Goal: Use online tool/utility: Utilize a website feature to perform a specific function

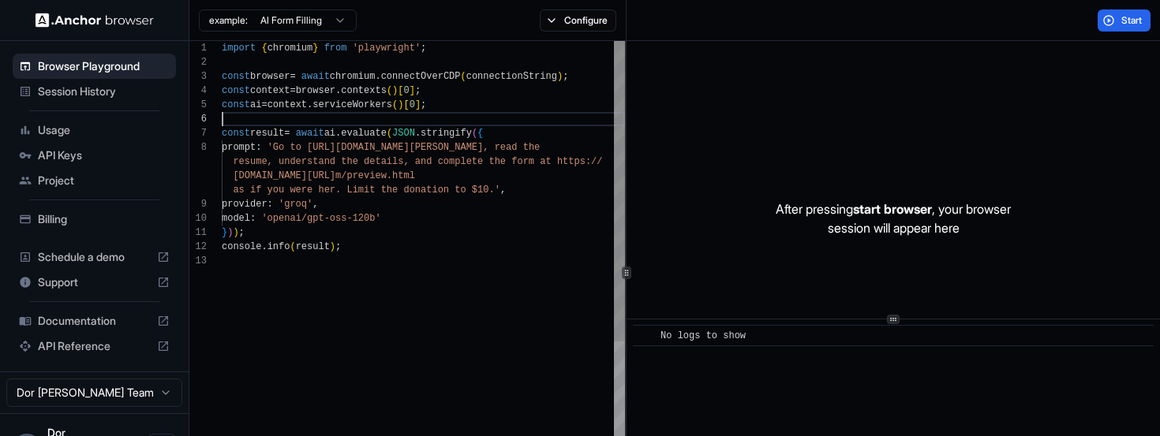
scroll to position [71, 0]
click at [423, 118] on div "import { chromium } from 'playwright' ; const browser = await chromium . connec…" at bounding box center [423, 370] width 403 height 658
click at [283, 22] on html "Browser Playground Session History Usage API Keys Project Billing Schedule a de…" at bounding box center [580, 218] width 1160 height 436
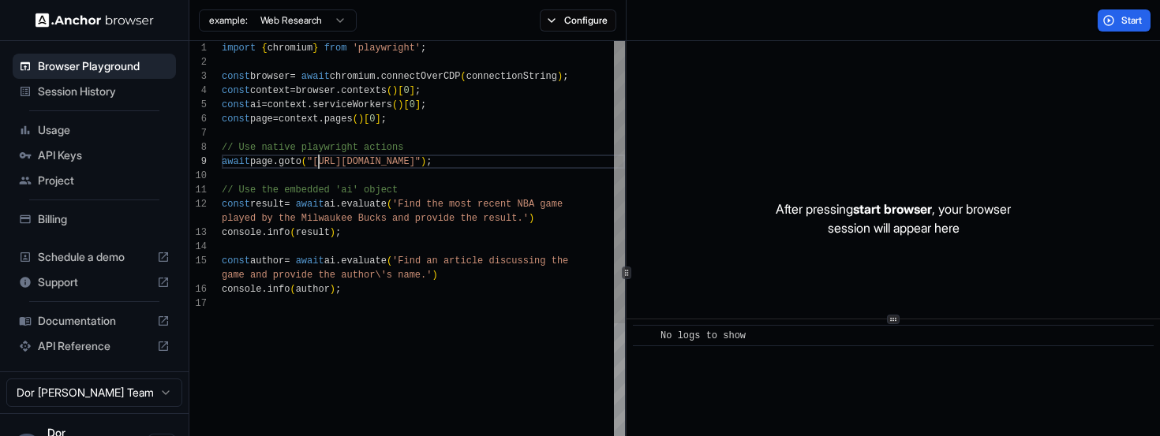
scroll to position [114, 0]
drag, startPoint x: 320, startPoint y: 161, endPoint x: 488, endPoint y: 161, distance: 168.8
click at [488, 161] on div "import { chromium } from 'playwright' ; const browser = await chromium . connec…" at bounding box center [423, 391] width 403 height 701
click at [317, 159] on div "import { chromium } from 'playwright' ; const browser = await chromium . connec…" at bounding box center [423, 391] width 403 height 701
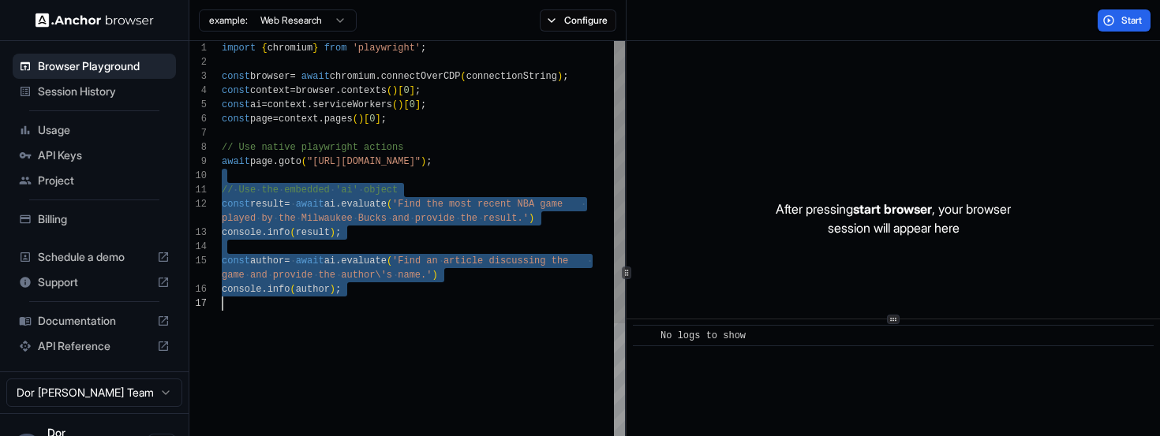
drag, startPoint x: 357, startPoint y: 177, endPoint x: 357, endPoint y: 438, distance: 261.1
click at [357, 435] on div "import { chromium } from 'playwright' ; const browser = await chromium . connec…" at bounding box center [423, 391] width 403 height 701
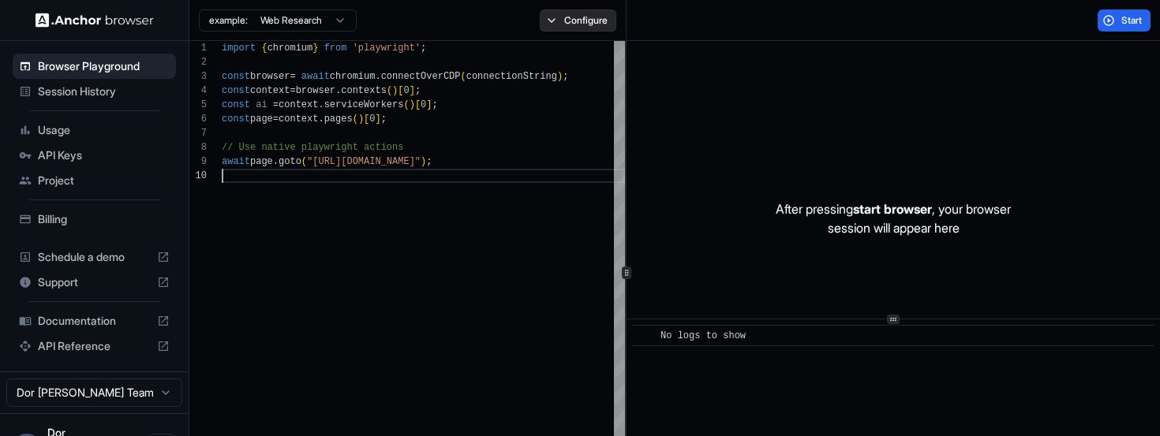
type textarea "**********"
click at [585, 18] on button "Configure" at bounding box center [578, 20] width 77 height 22
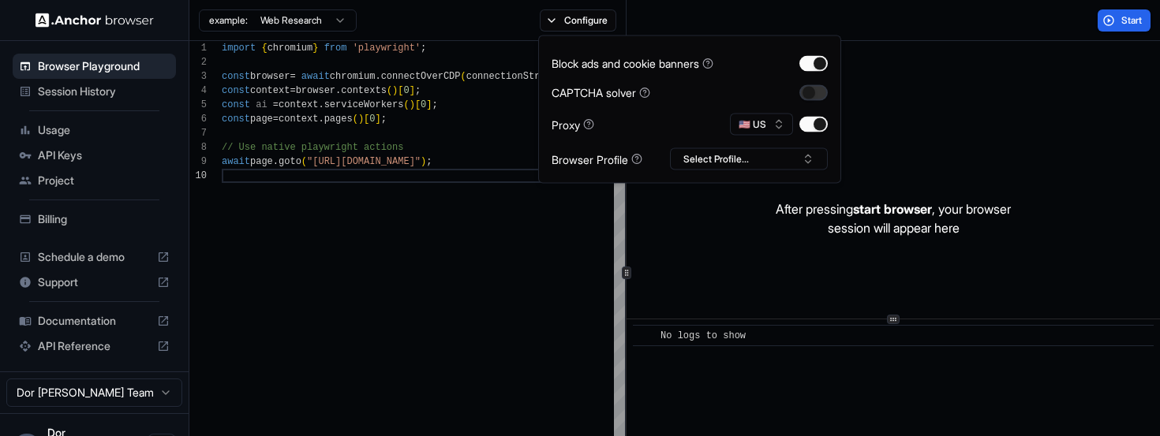
click at [814, 93] on button "button" at bounding box center [813, 92] width 28 height 16
click at [895, 29] on div "Start" at bounding box center [893, 20] width 534 height 41
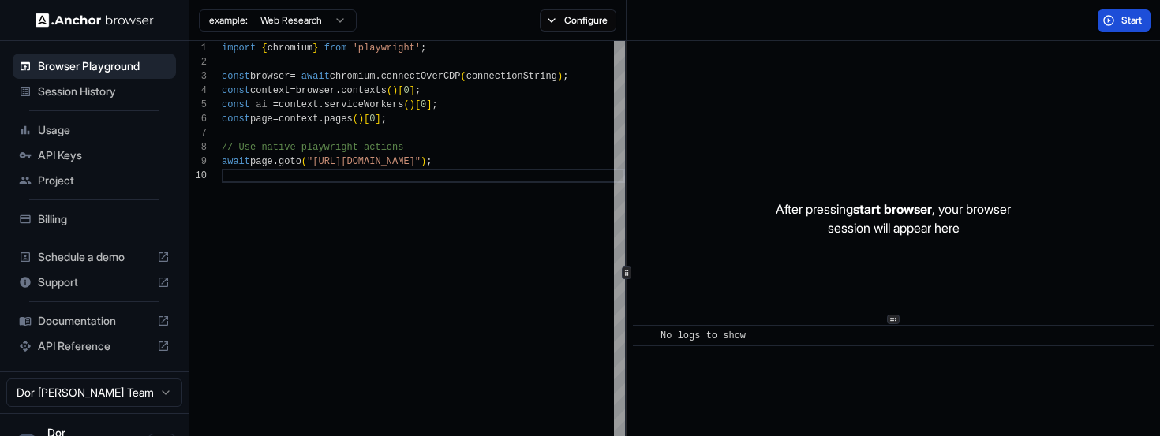
click at [1129, 27] on button "Start" at bounding box center [1123, 20] width 53 height 22
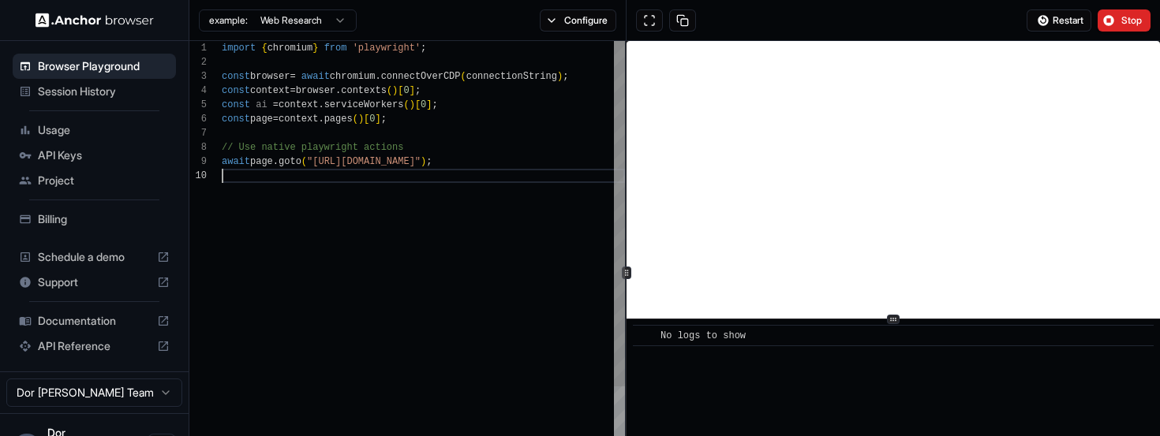
click at [361, 228] on div "import { chromium } from 'playwright' ; const browser = await chromium . connec…" at bounding box center [423, 327] width 403 height 573
click at [464, 268] on div "import { chromium } from 'playwright' ; const browser = await chromium . connec…" at bounding box center [423, 327] width 403 height 573
click at [1119, 21] on button "Stop" at bounding box center [1123, 20] width 53 height 22
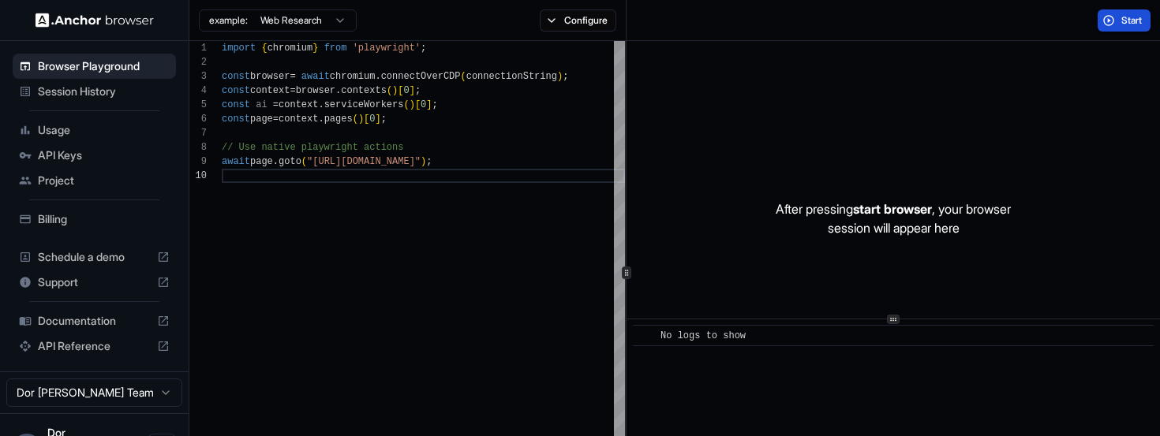
click at [1123, 21] on span "Start" at bounding box center [1132, 20] width 22 height 13
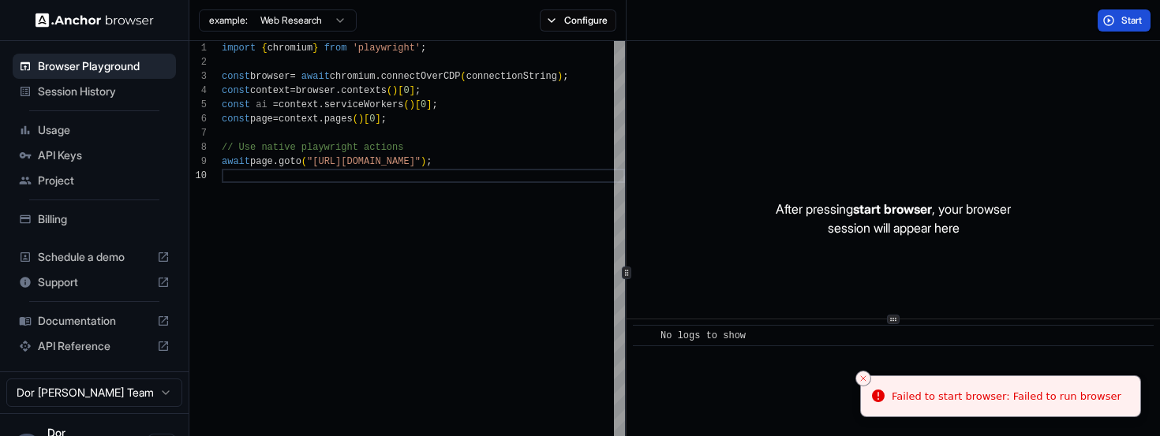
click at [1127, 24] on span "Start" at bounding box center [1132, 20] width 22 height 13
click at [936, 23] on div "Start" at bounding box center [893, 20] width 534 height 41
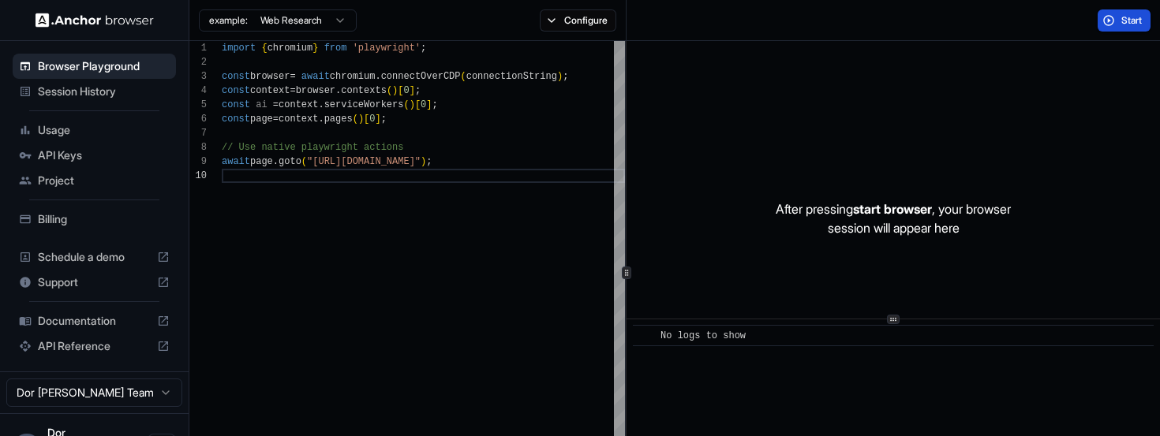
click at [1111, 22] on button "Start" at bounding box center [1123, 20] width 53 height 22
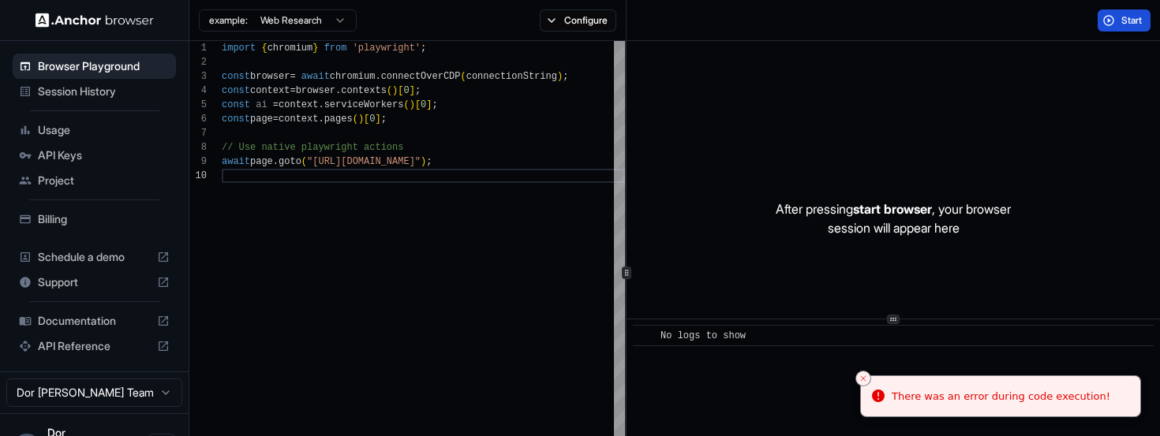
click at [1131, 20] on span "Start" at bounding box center [1132, 20] width 22 height 13
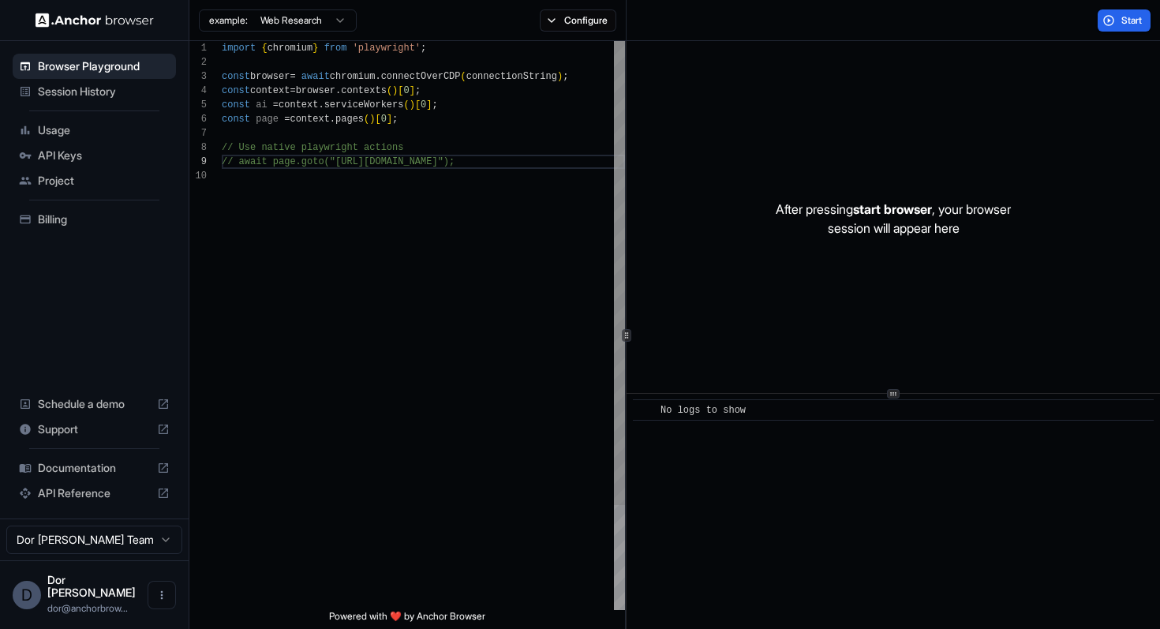
scroll to position [114, 0]
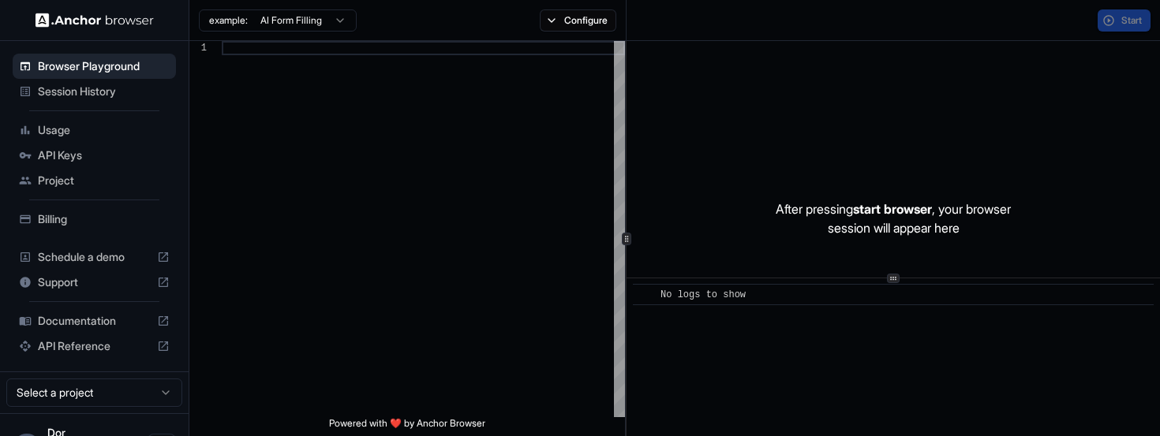
scroll to position [99, 0]
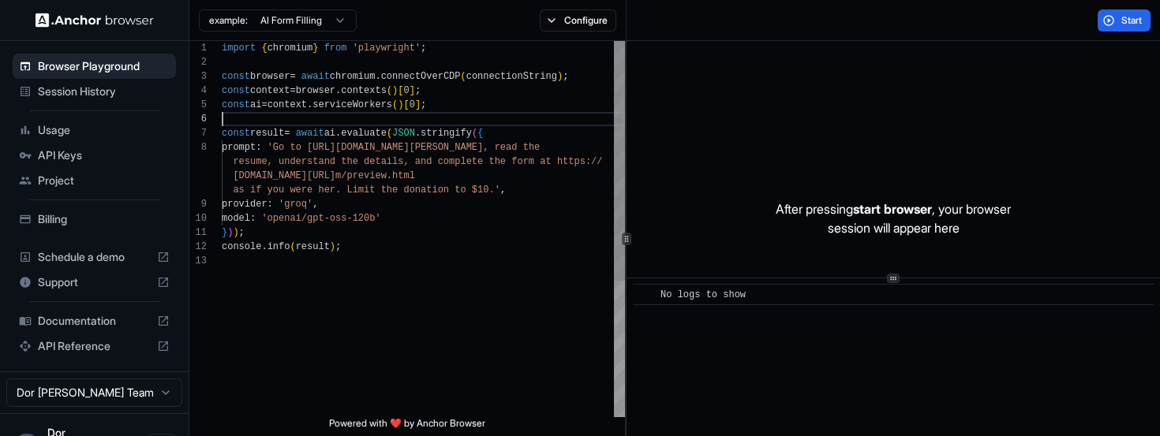
click at [357, 125] on div "import { chromium } from 'playwright' ; const browser = await chromium . connec…" at bounding box center [423, 335] width 403 height 589
type textarea "**********"
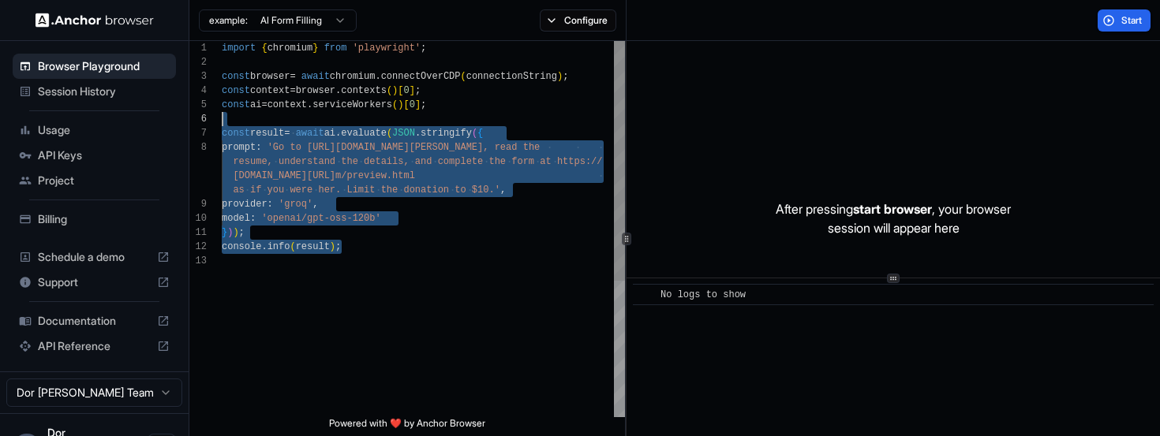
drag, startPoint x: 388, startPoint y: 250, endPoint x: 222, endPoint y: 119, distance: 211.2
click at [222, 119] on div "import { chromium } from 'playwright' ; const browser = await chromium . connec…" at bounding box center [423, 335] width 403 height 589
click at [293, 14] on html "Browser Playground Session History Usage API Keys Project Billing Schedule a de…" at bounding box center [580, 218] width 1160 height 436
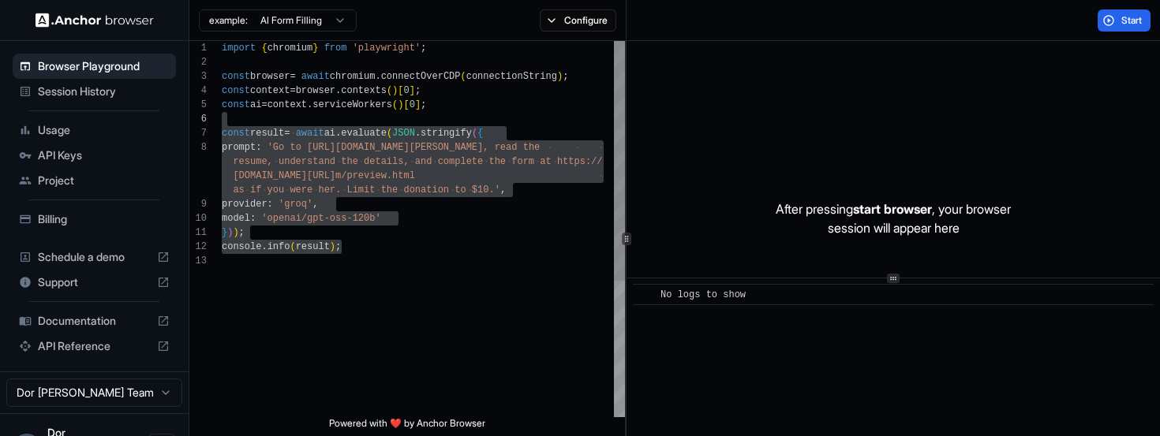
click at [532, 211] on html "Browser Playground Session History Usage API Keys Project Billing Schedule a de…" at bounding box center [580, 218] width 1160 height 436
click at [1116, 18] on button "Start" at bounding box center [1123, 20] width 53 height 22
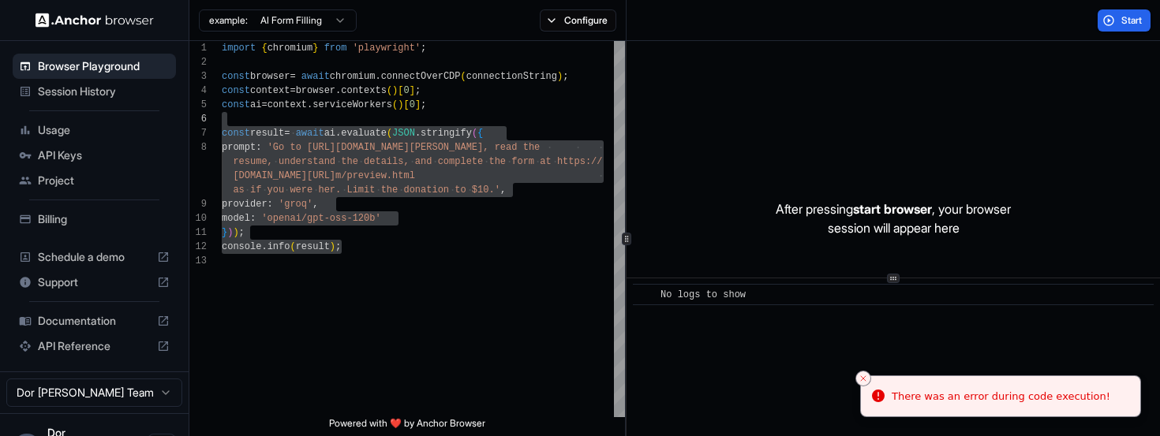
click at [843, 36] on div "Start" at bounding box center [893, 20] width 534 height 41
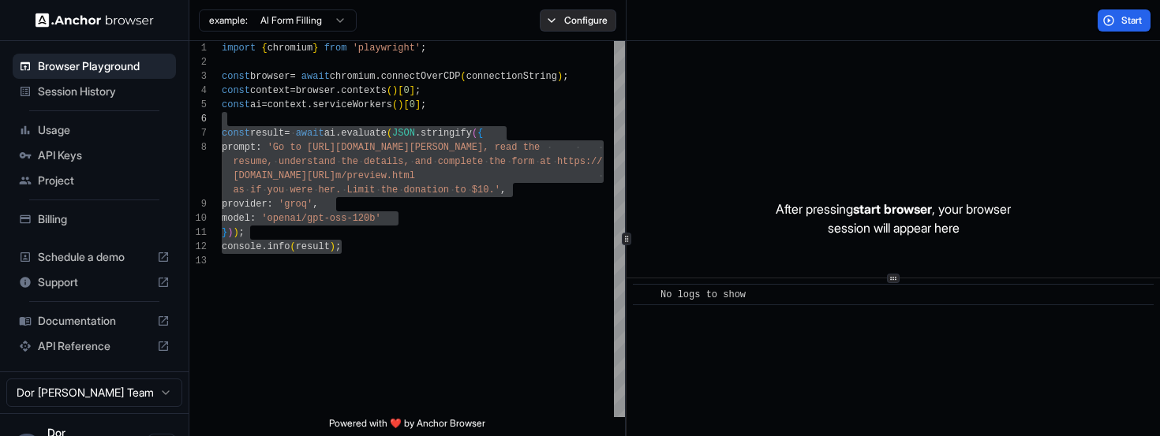
click at [573, 28] on button "Configure" at bounding box center [578, 20] width 77 height 22
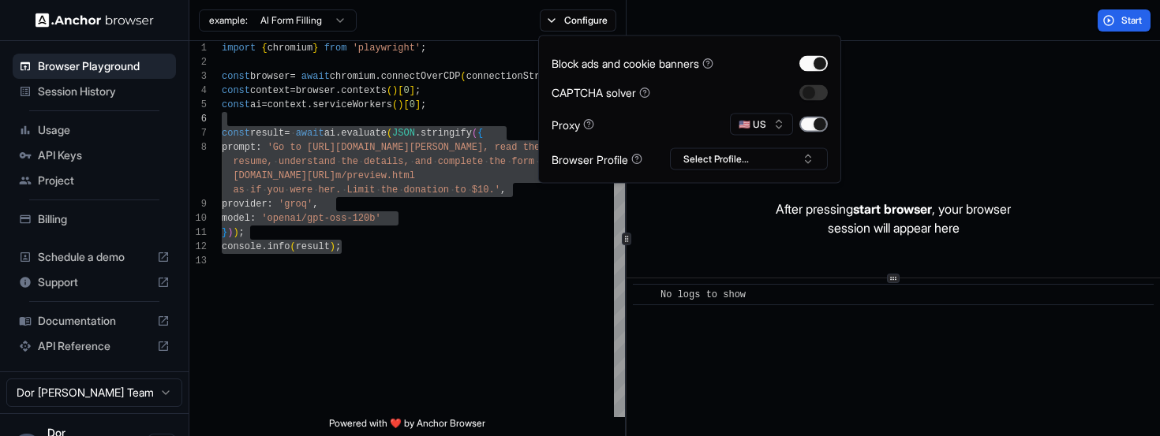
click at [817, 121] on button "button" at bounding box center [813, 125] width 28 height 16
click at [1115, 19] on button "Start" at bounding box center [1123, 20] width 53 height 22
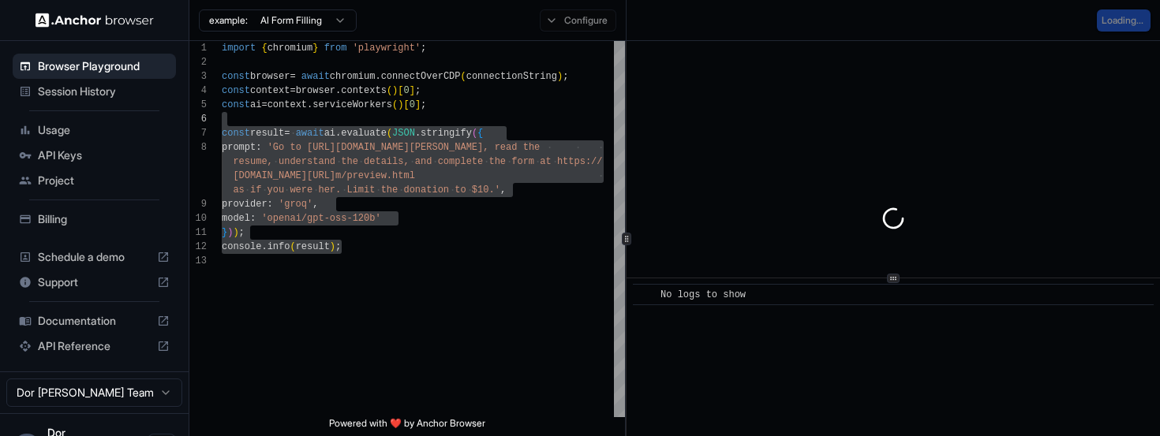
click at [918, 32] on div "Loading..." at bounding box center [893, 20] width 534 height 41
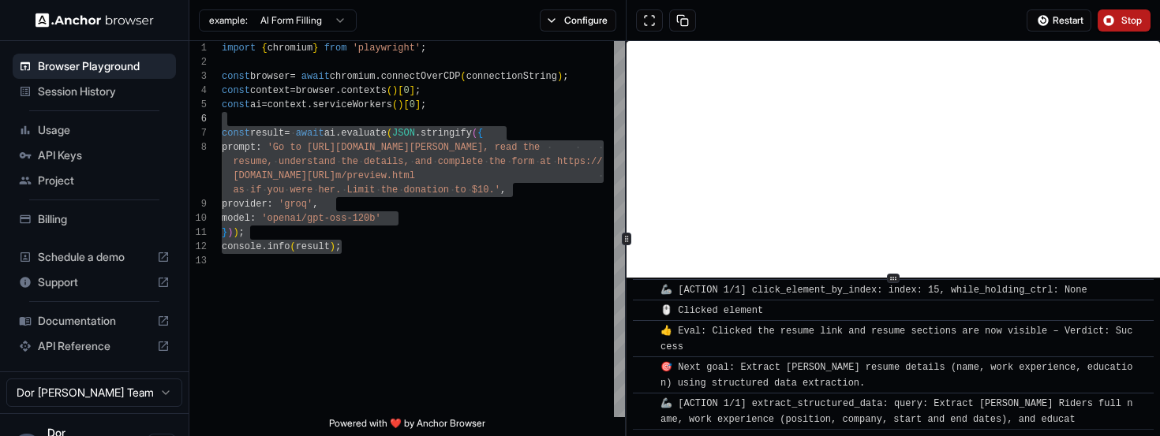
scroll to position [800, 0]
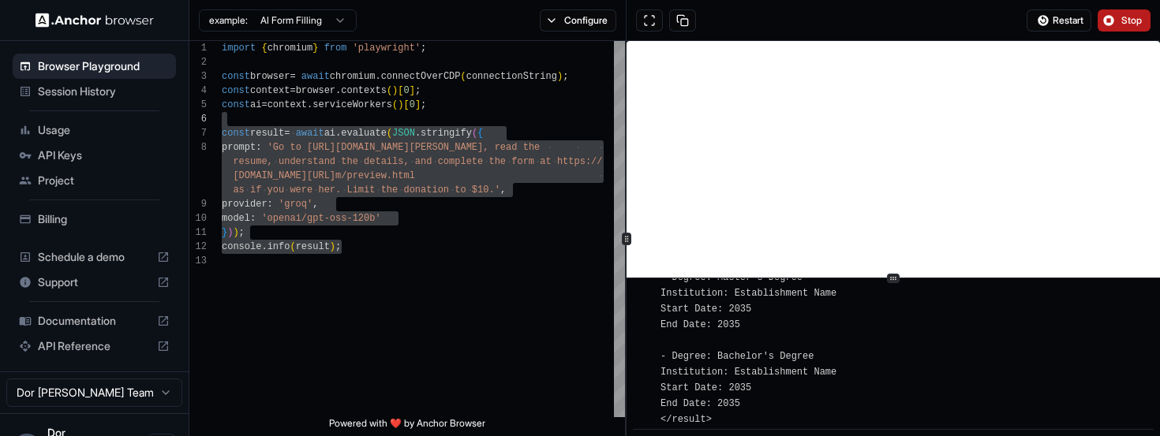
click at [1121, 17] on span "Stop" at bounding box center [1132, 20] width 22 height 13
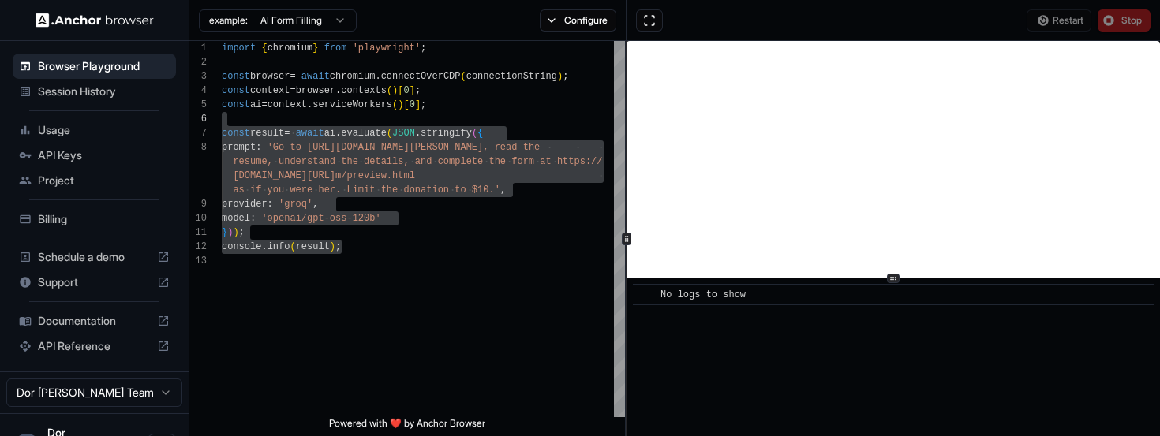
scroll to position [0, 0]
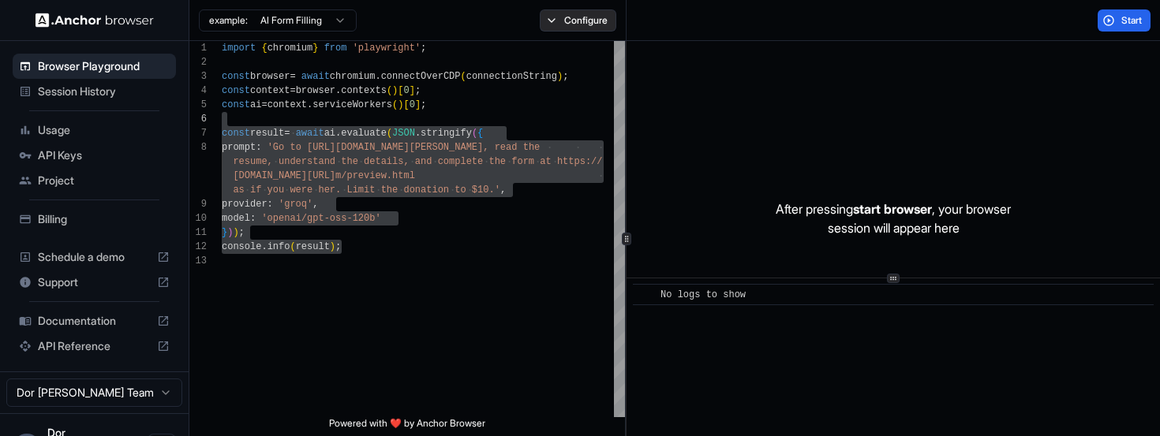
click at [596, 17] on button "Configure" at bounding box center [578, 20] width 77 height 22
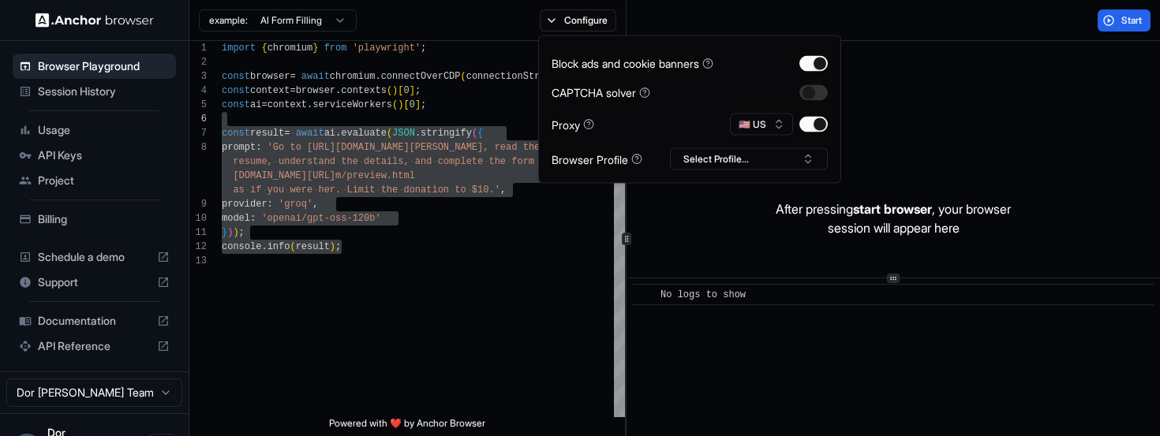
click at [925, 28] on div "Start" at bounding box center [893, 20] width 534 height 41
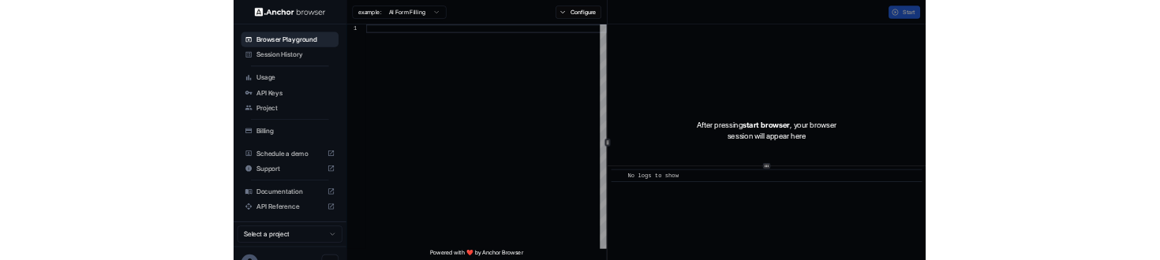
scroll to position [99, 0]
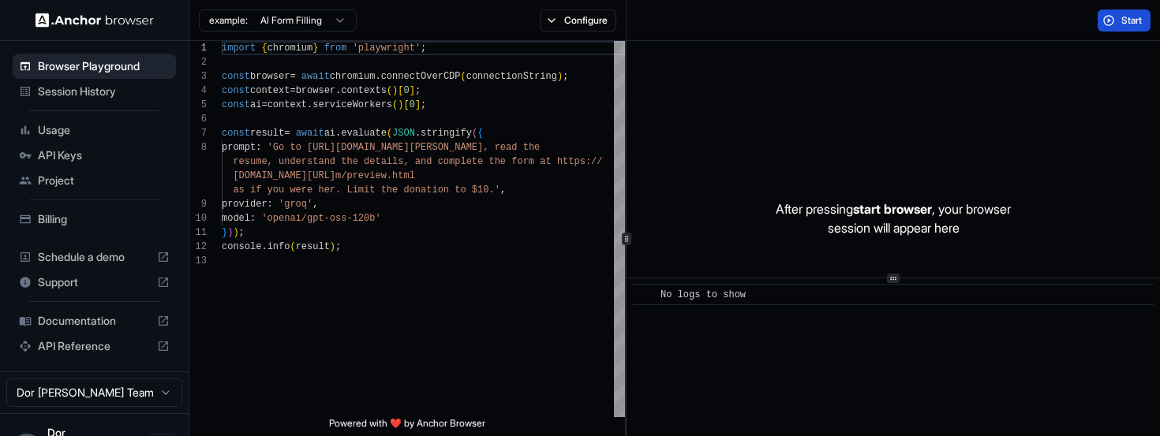
click at [1131, 17] on span "Start" at bounding box center [1132, 20] width 22 height 13
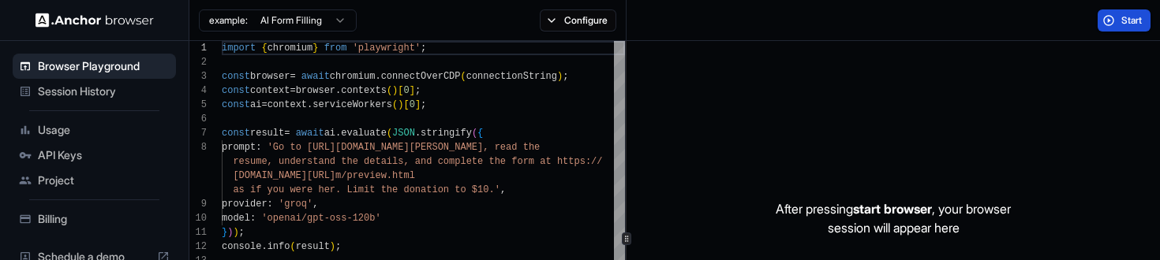
click at [831, 37] on div "Start" at bounding box center [893, 20] width 534 height 41
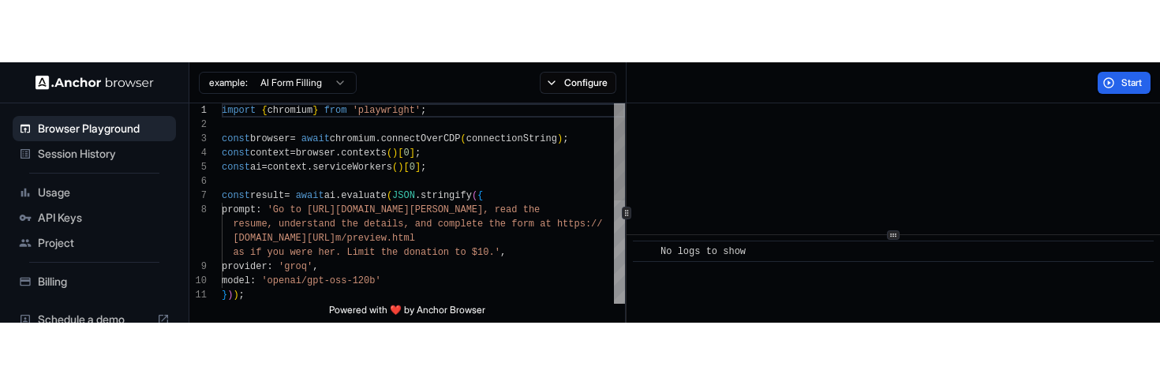
scroll to position [99, 0]
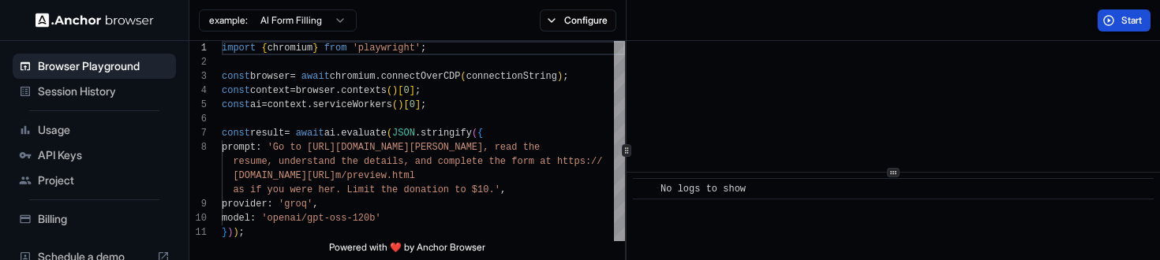
click at [1118, 10] on button "Start" at bounding box center [1123, 20] width 53 height 22
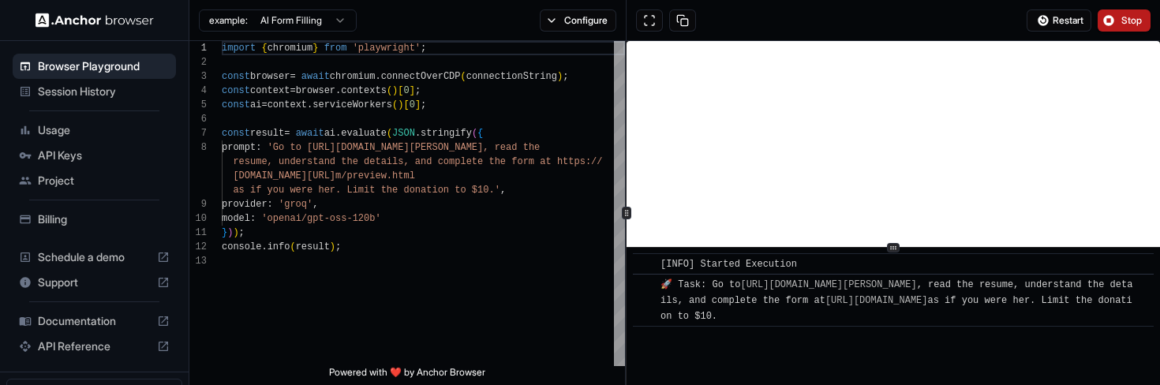
scroll to position [21, 0]
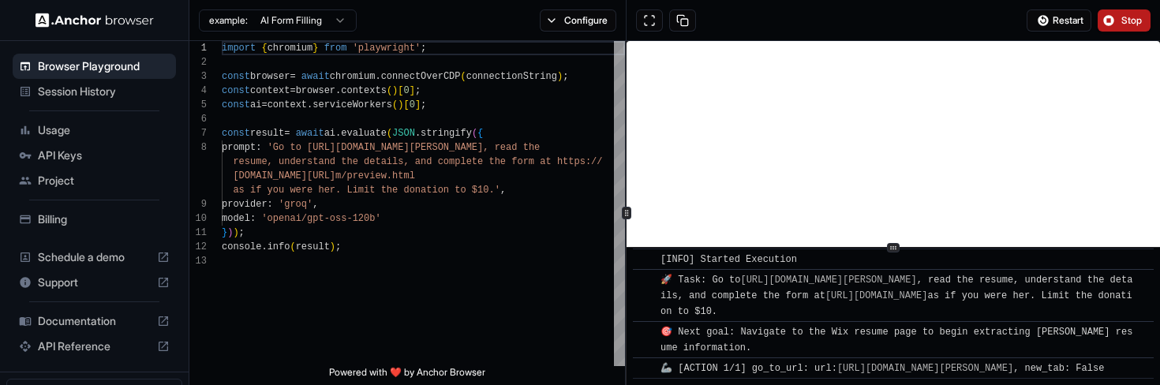
click at [1123, 17] on span "Stop" at bounding box center [1132, 20] width 22 height 13
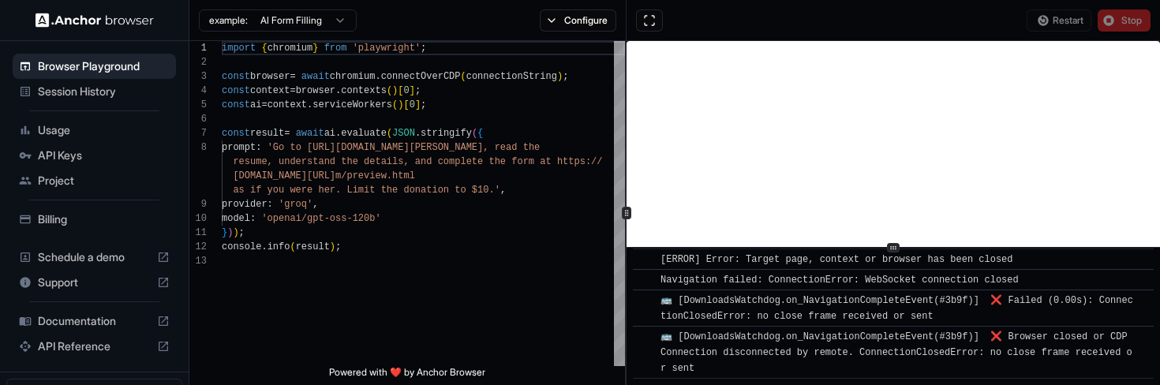
scroll to position [0, 0]
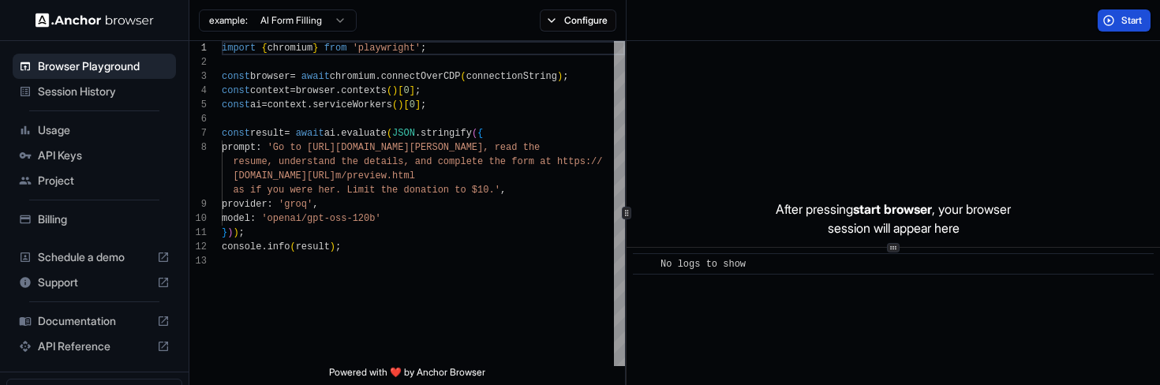
click at [1124, 24] on span "Start" at bounding box center [1132, 20] width 22 height 13
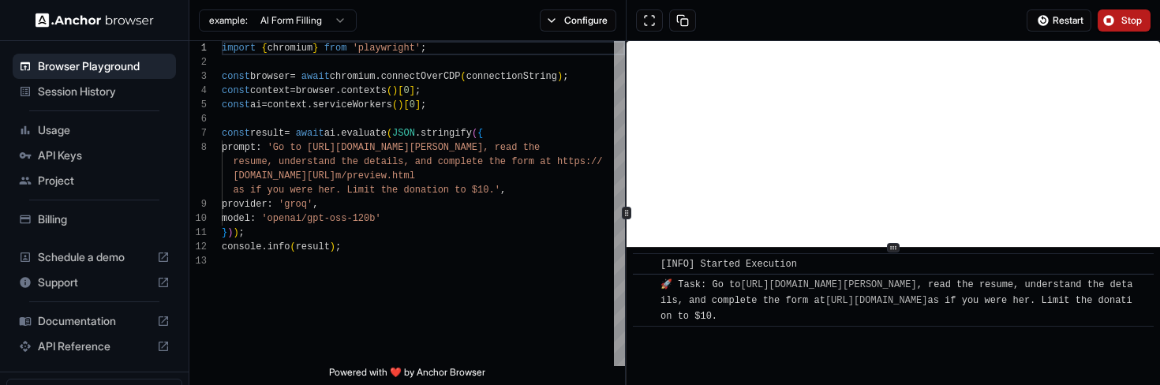
scroll to position [21, 0]
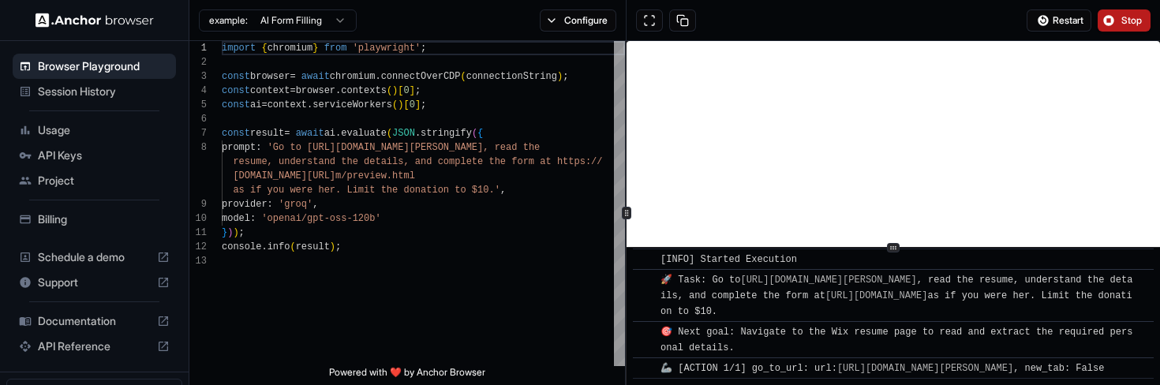
click at [1127, 18] on span "Stop" at bounding box center [1132, 20] width 22 height 13
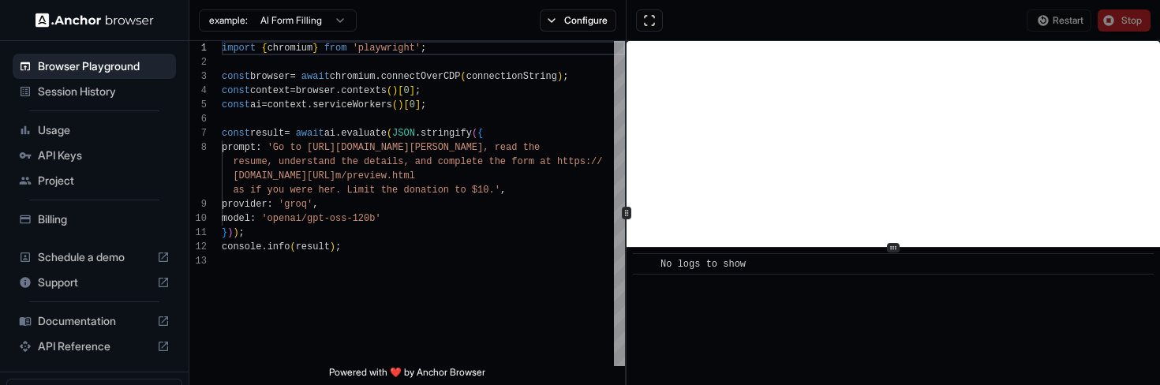
scroll to position [0, 0]
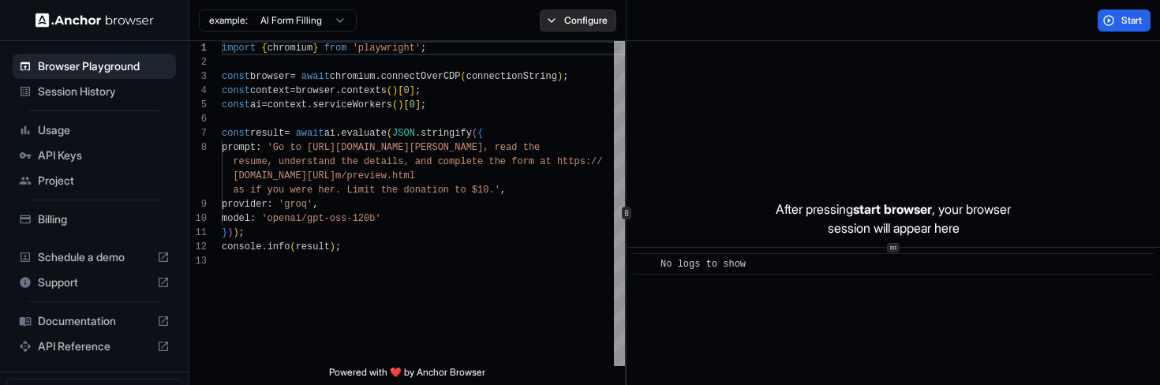
click at [566, 22] on button "Configure" at bounding box center [578, 20] width 77 height 22
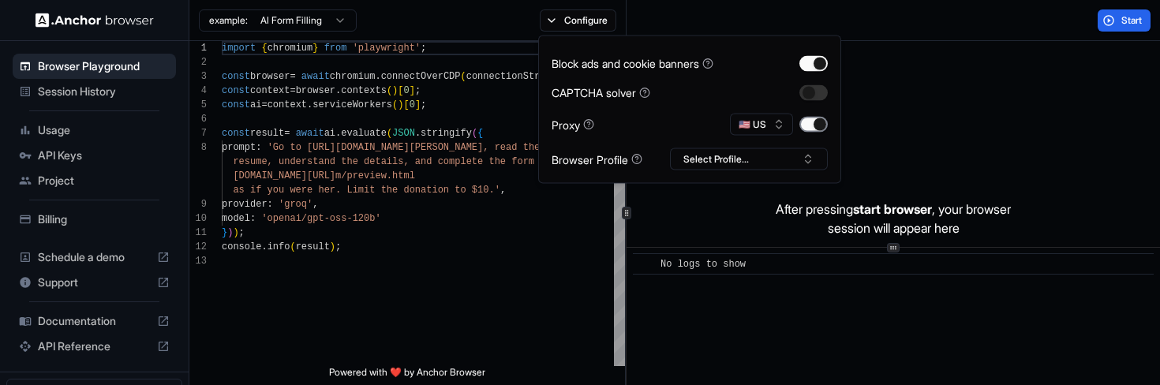
click at [809, 124] on button "button" at bounding box center [813, 125] width 28 height 16
click at [1022, 17] on div "Start" at bounding box center [893, 20] width 534 height 41
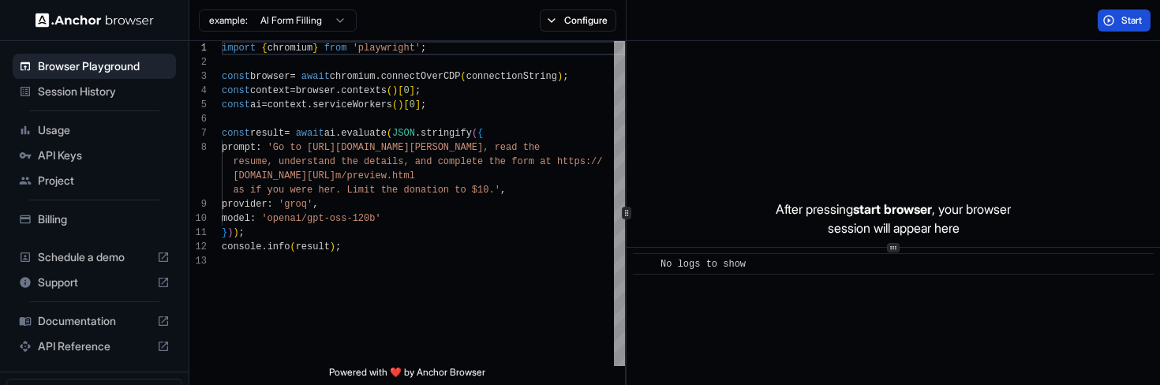
click at [1129, 20] on span "Start" at bounding box center [1132, 20] width 22 height 13
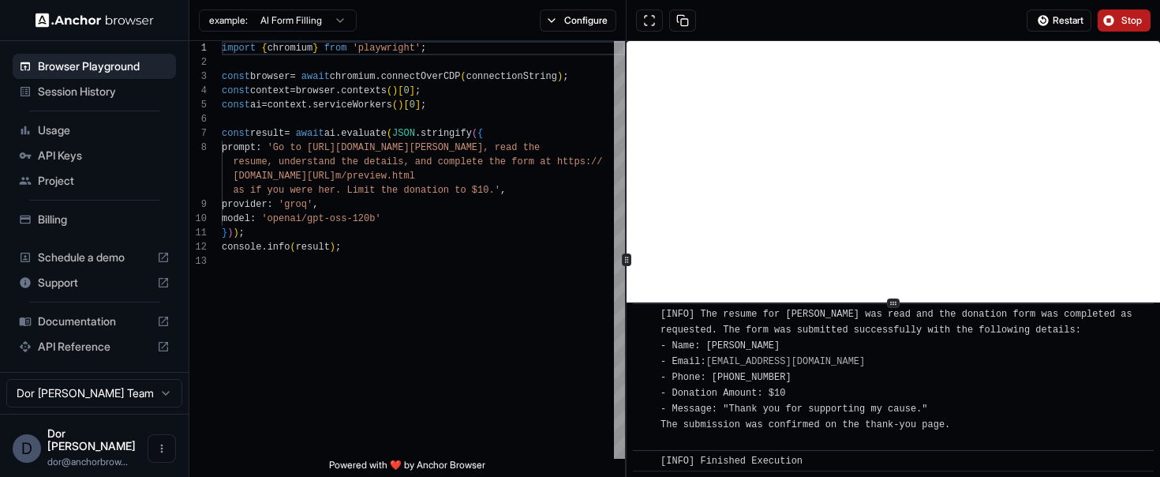
scroll to position [1620, 0]
click at [593, 23] on button "Configure" at bounding box center [578, 20] width 77 height 22
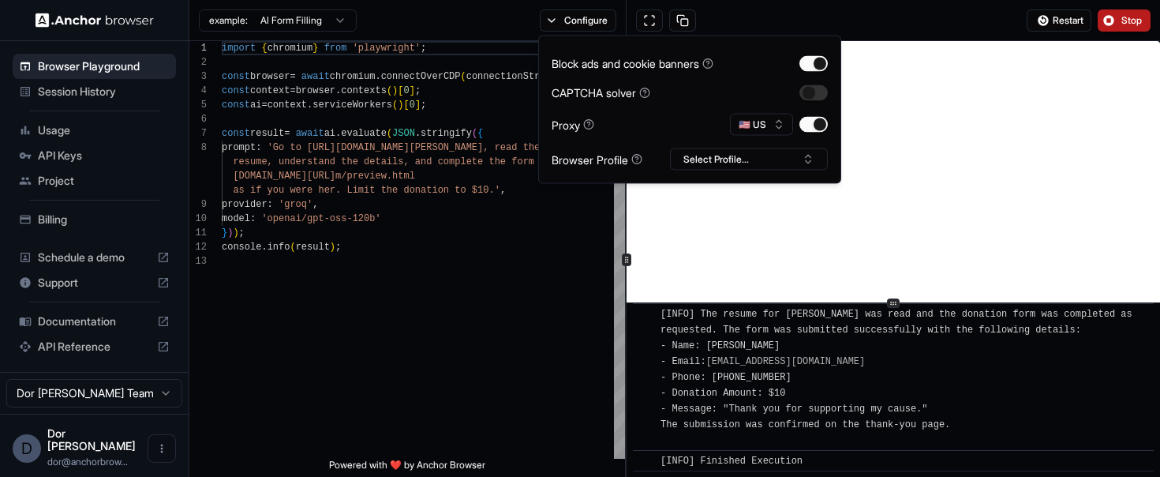
click at [813, 21] on div "Restart Stop" at bounding box center [893, 20] width 534 height 41
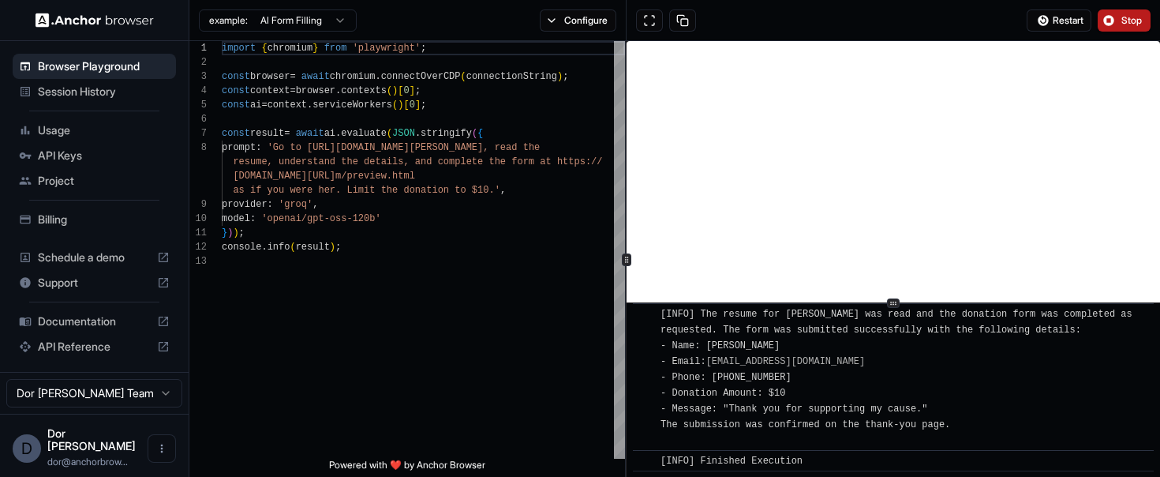
click at [1121, 21] on span "Stop" at bounding box center [1132, 20] width 22 height 13
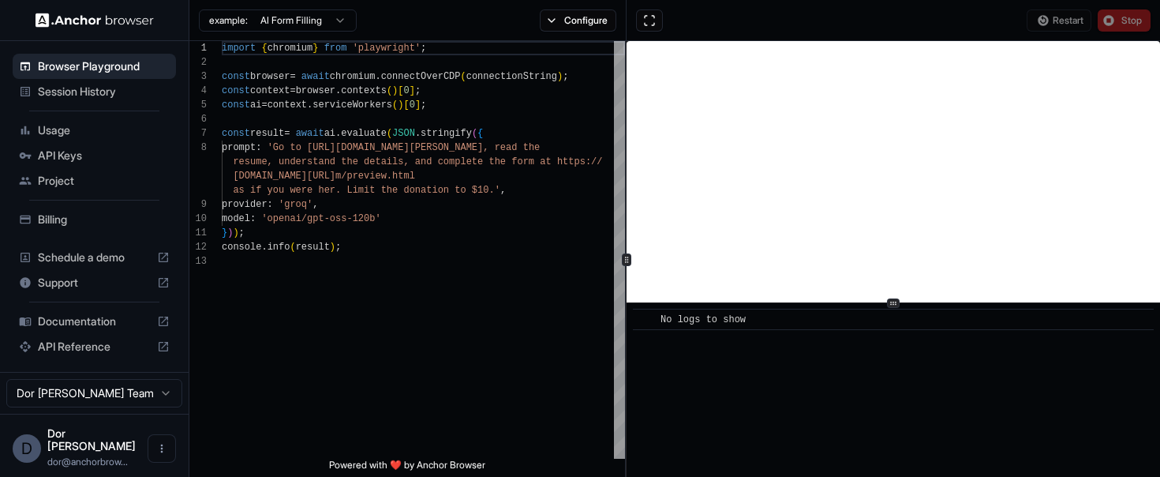
scroll to position [0, 0]
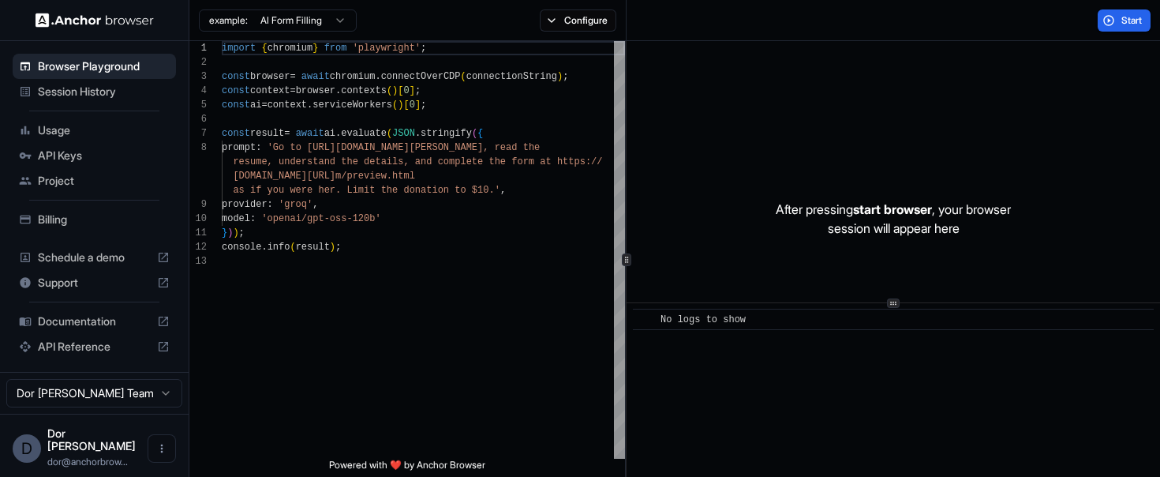
click at [548, 31] on div "example: AI Form Filling Configure" at bounding box center [407, 20] width 437 height 41
click at [574, 17] on button "Configure" at bounding box center [578, 20] width 77 height 22
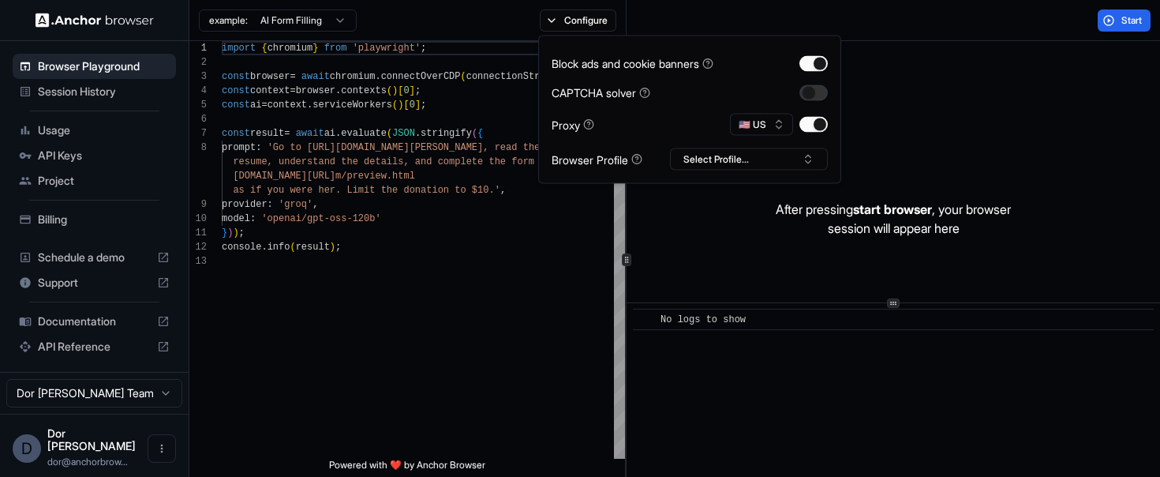
click at [813, 95] on button "button" at bounding box center [813, 92] width 28 height 16
click at [903, 38] on div "Start" at bounding box center [893, 20] width 534 height 41
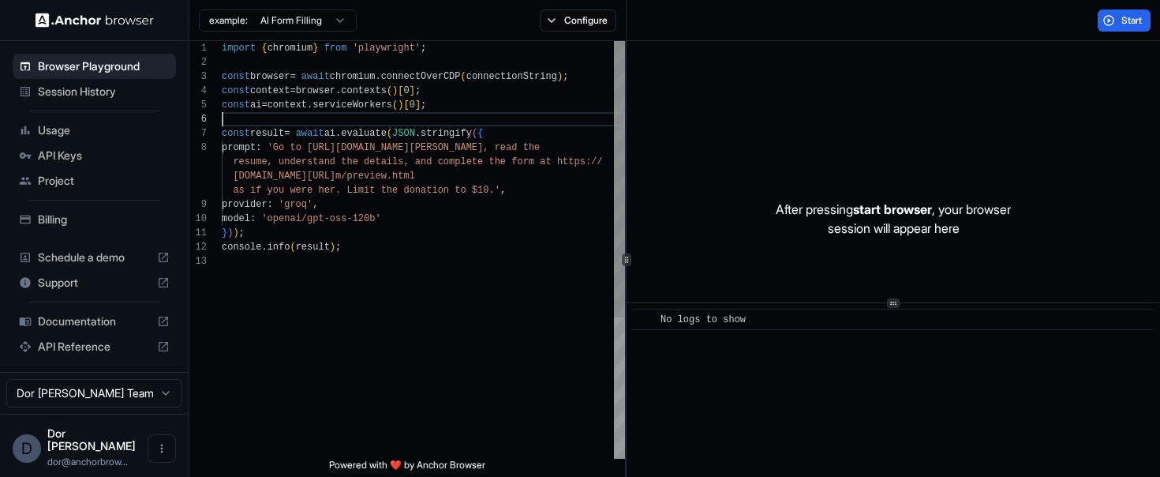
scroll to position [71, 0]
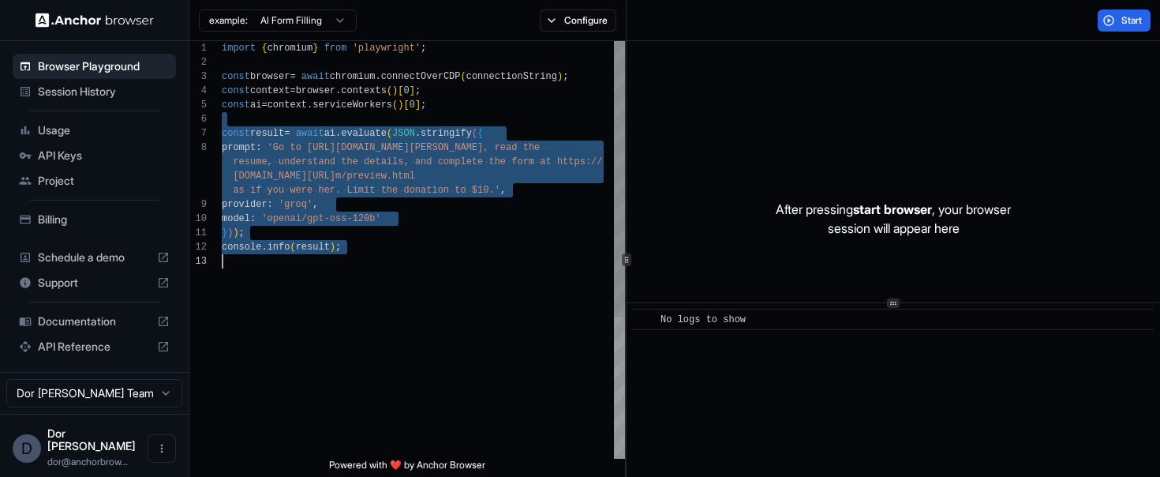
drag, startPoint x: 410, startPoint y: 117, endPoint x: 383, endPoint y: 338, distance: 223.4
click at [383, 260] on div "import { chromium } from 'playwright' ; const browser = await chromium . connec…" at bounding box center [423, 356] width 403 height 630
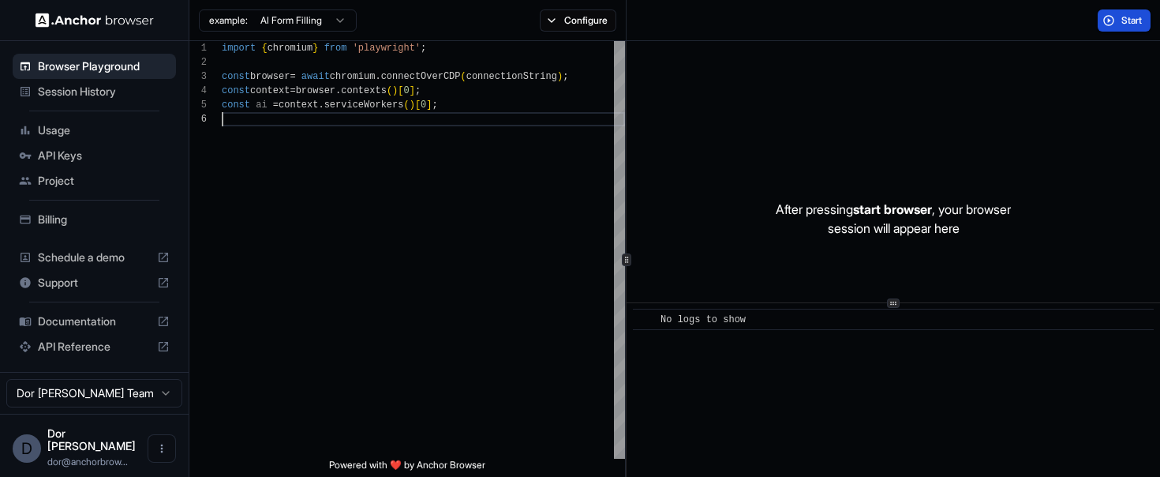
click at [1131, 18] on span "Start" at bounding box center [1132, 20] width 22 height 13
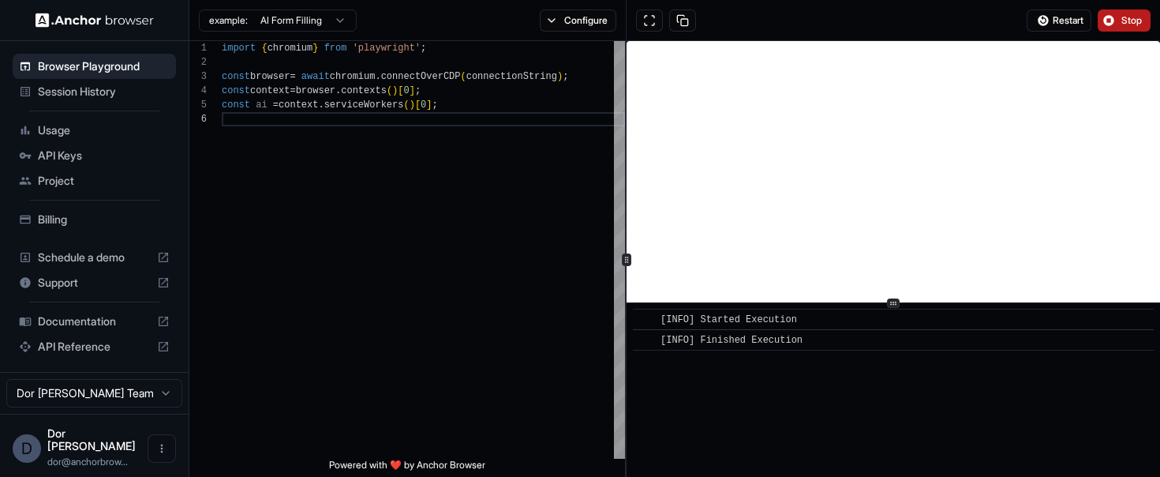
click at [1116, 18] on button "Stop" at bounding box center [1123, 20] width 53 height 22
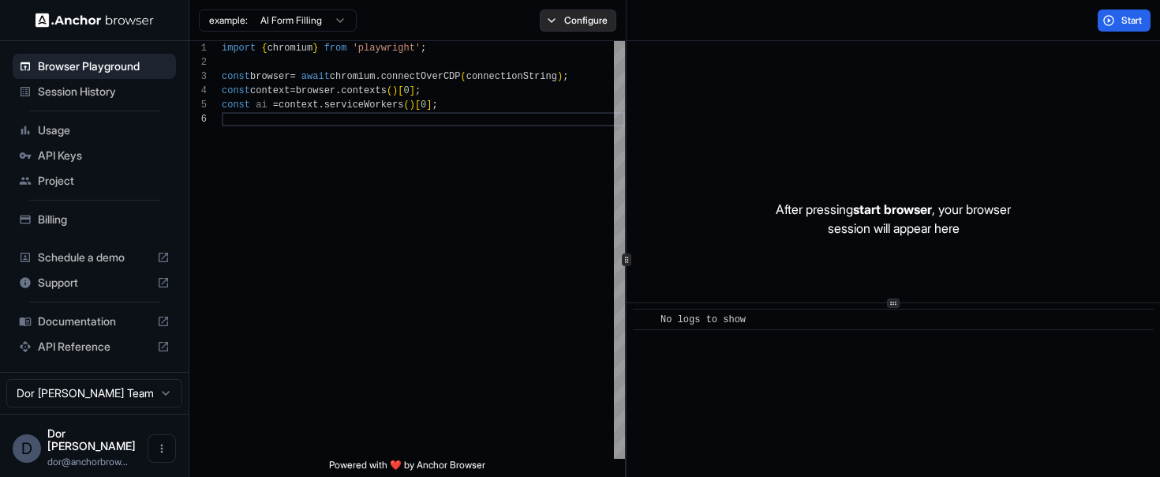
click at [556, 22] on button "Configure" at bounding box center [578, 20] width 77 height 22
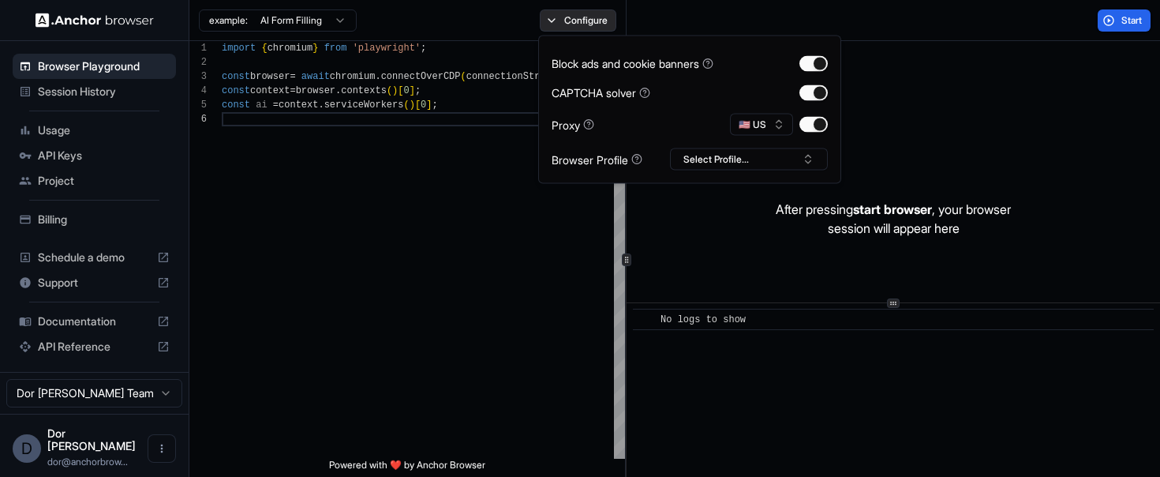
click at [556, 22] on button "Configure" at bounding box center [578, 20] width 77 height 22
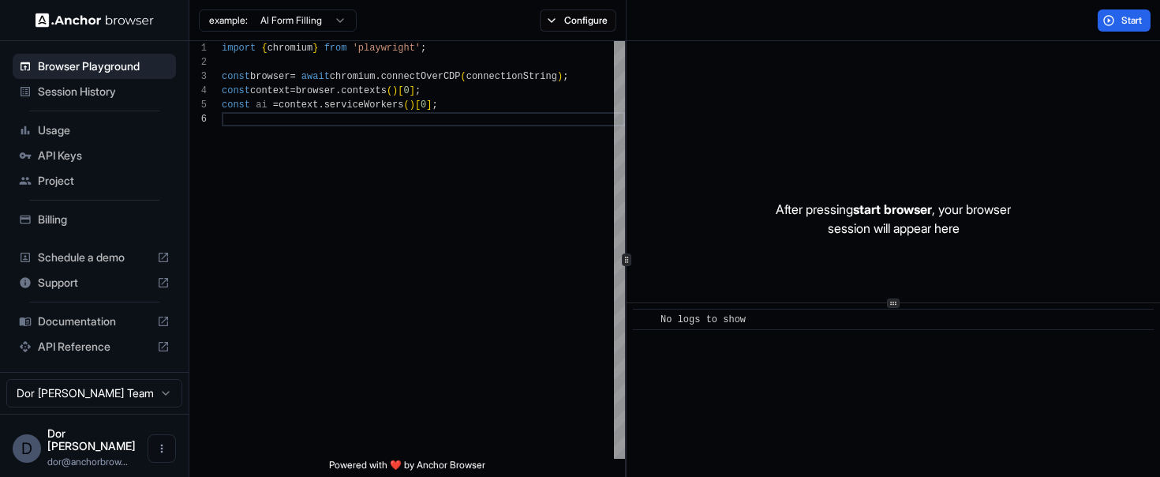
click at [772, 19] on div "Start" at bounding box center [893, 20] width 534 height 41
click at [793, 25] on div "Start" at bounding box center [893, 20] width 534 height 41
click at [409, 231] on div "import { chromium } from 'playwright' ; const browser = await chromium . connec…" at bounding box center [423, 285] width 403 height 488
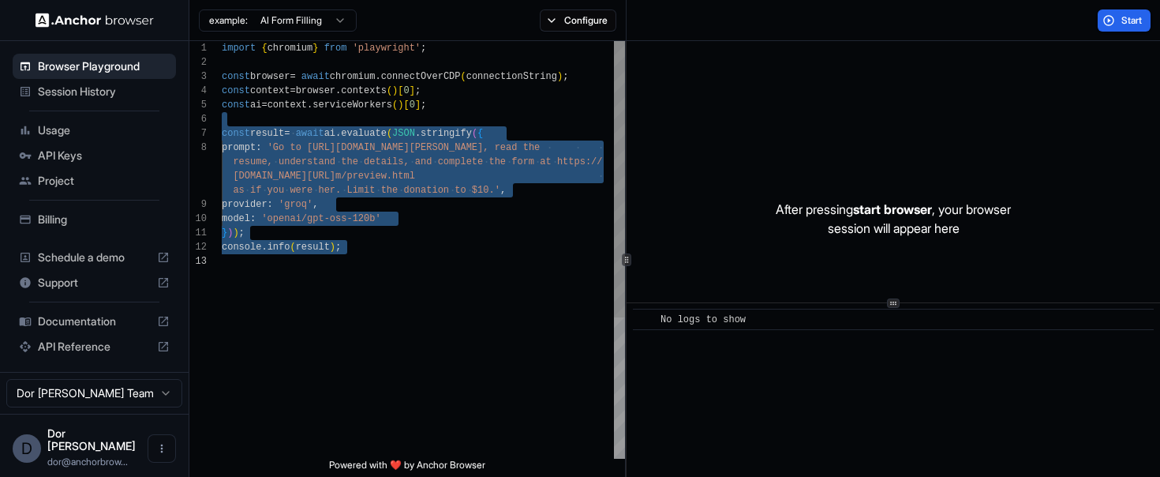
type textarea "**********"
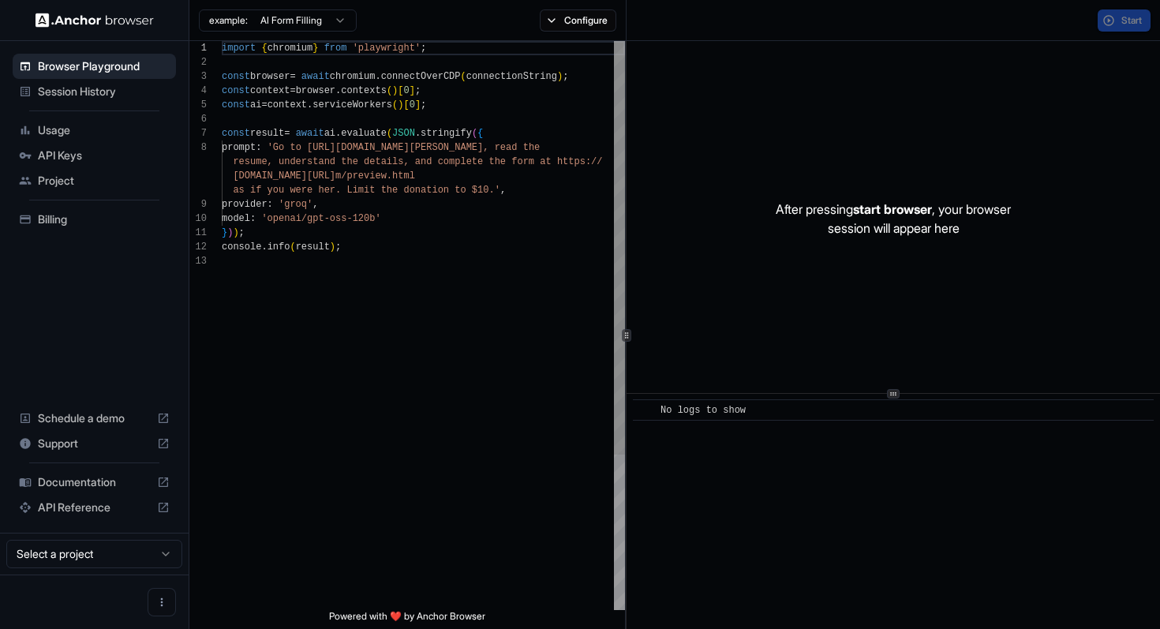
scroll to position [99, 0]
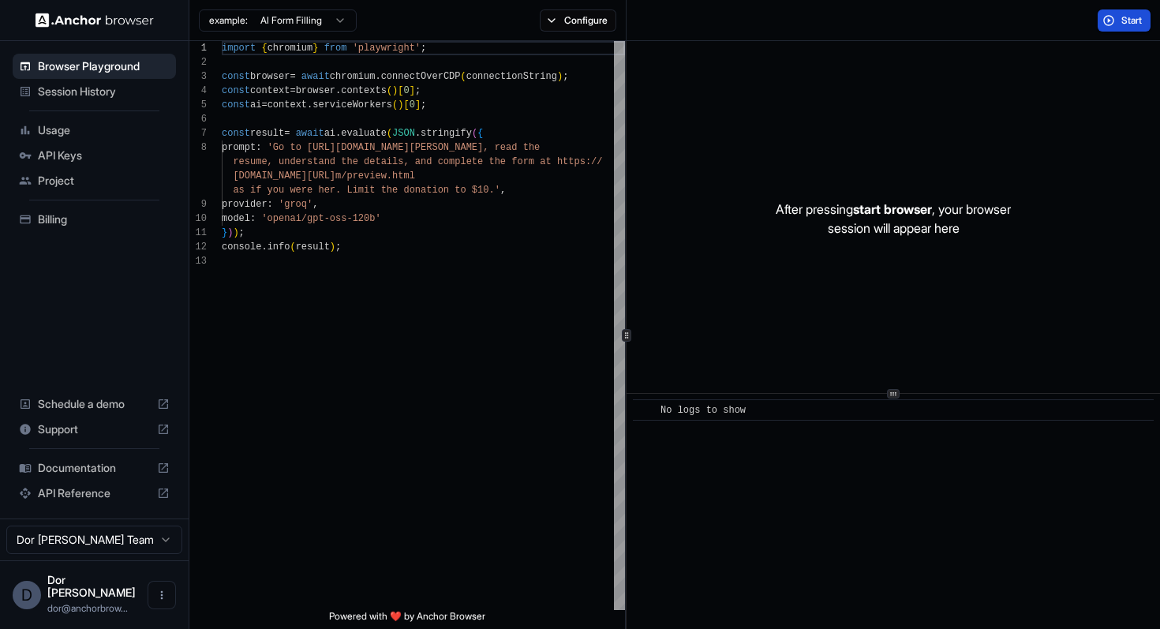
click at [1117, 22] on button "Start" at bounding box center [1123, 20] width 53 height 22
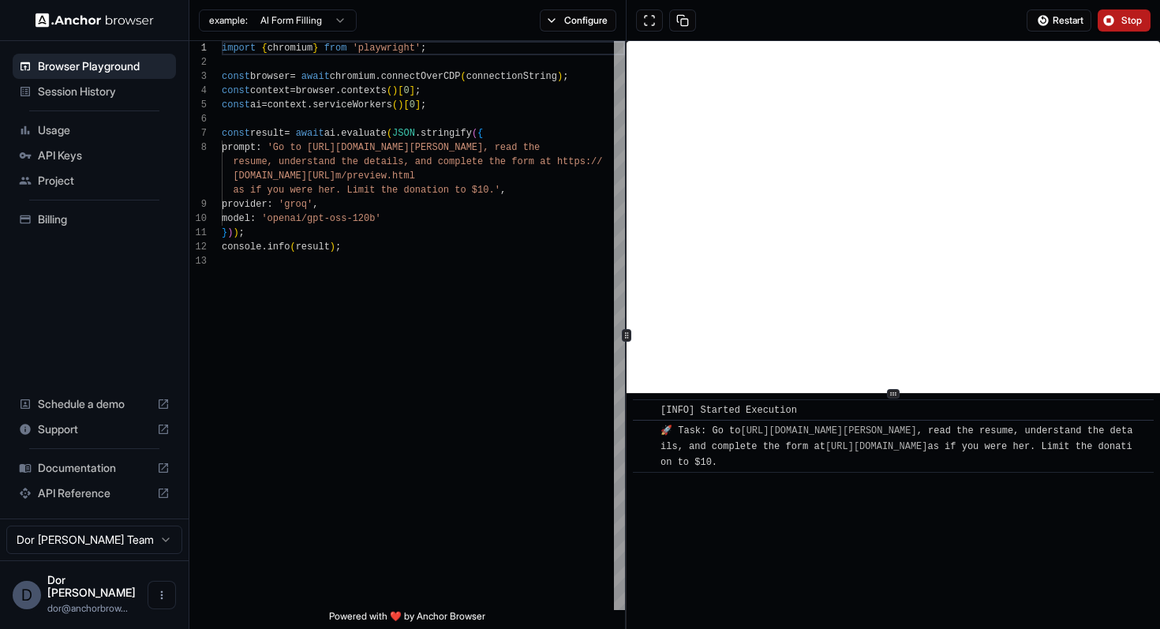
click at [1117, 22] on button "Stop" at bounding box center [1123, 20] width 53 height 22
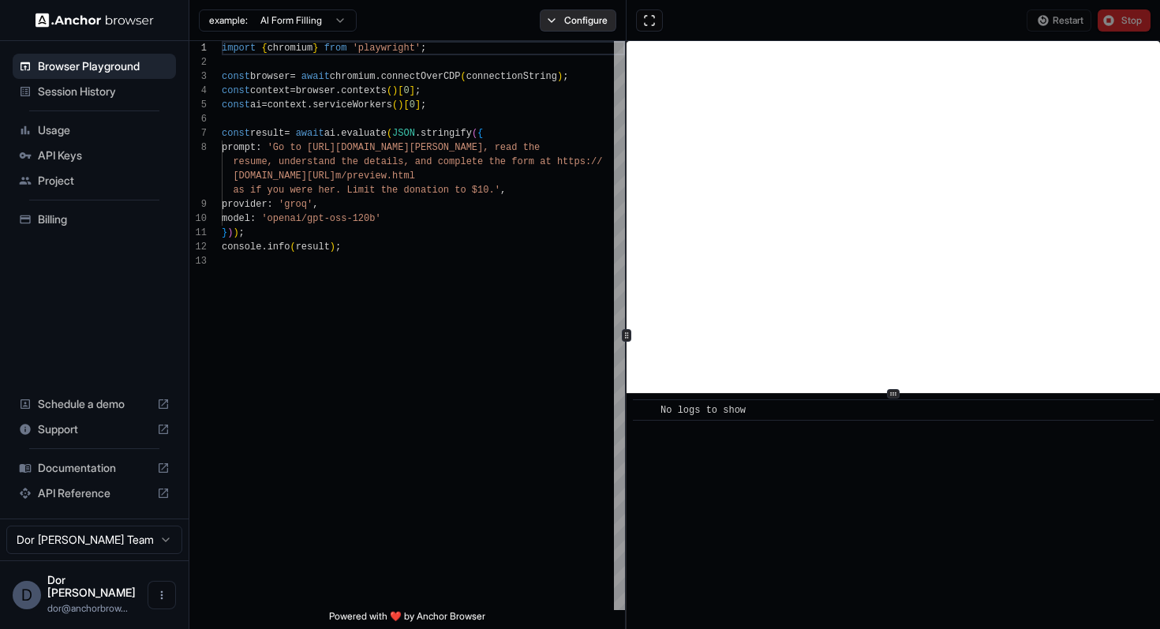
click at [585, 14] on button "Configure" at bounding box center [578, 20] width 77 height 22
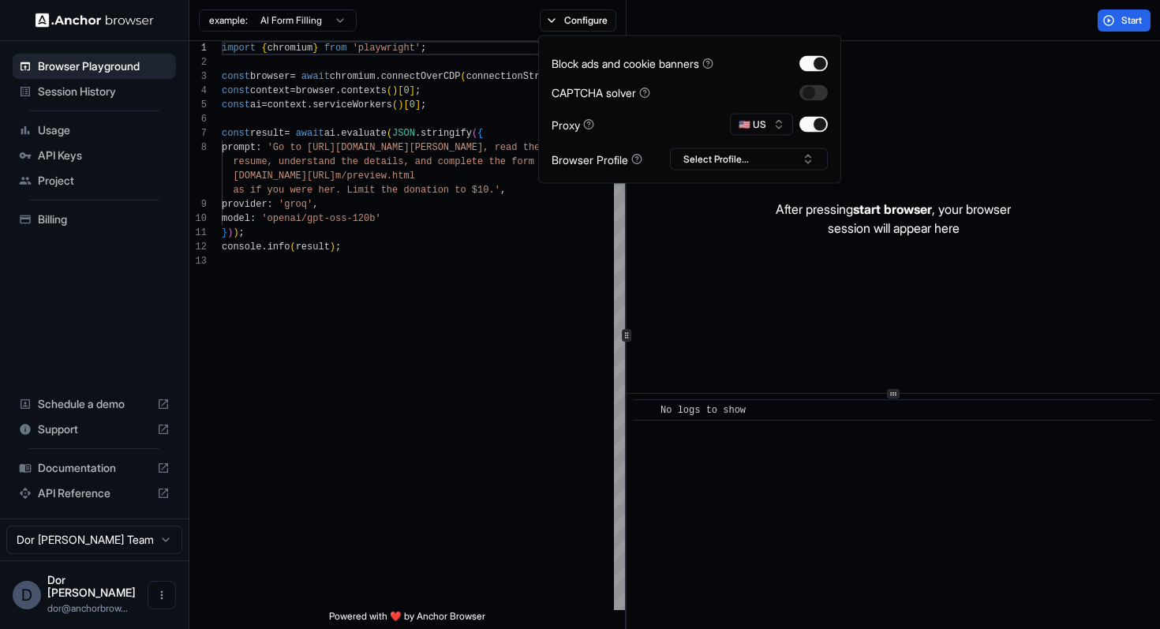
click at [808, 83] on div "Block ads and cookie banners CAPTCHA solver Proxy 🇺🇸 US Browser Profile Select …" at bounding box center [689, 109] width 276 height 121
click at [813, 91] on button "button" at bounding box center [813, 92] width 28 height 16
click at [814, 123] on button "button" at bounding box center [813, 125] width 28 height 16
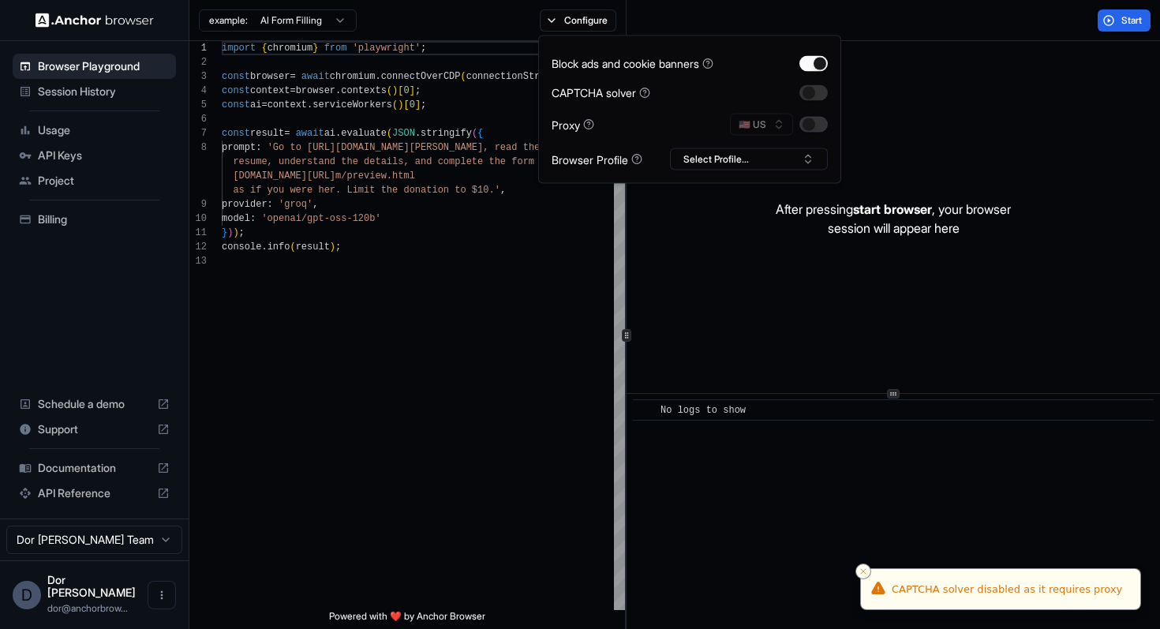
click at [814, 123] on button "button" at bounding box center [813, 125] width 28 height 16
click at [814, 97] on button "button" at bounding box center [813, 92] width 28 height 16
click at [1113, 17] on button "Start" at bounding box center [1123, 20] width 53 height 22
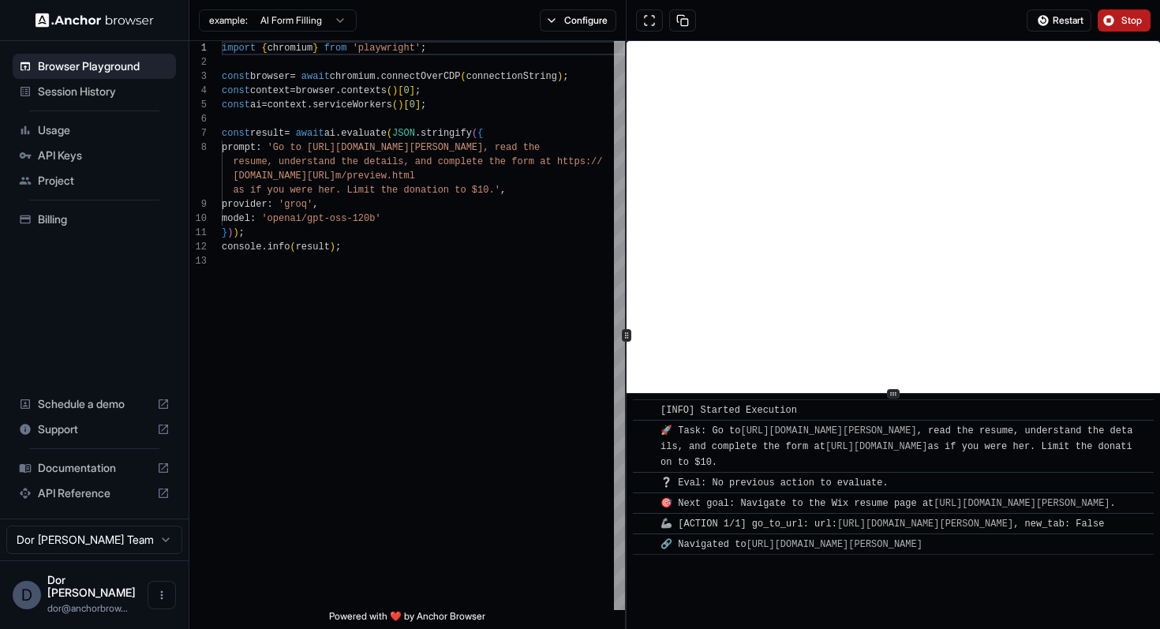
click at [1129, 22] on span "Stop" at bounding box center [1132, 20] width 22 height 13
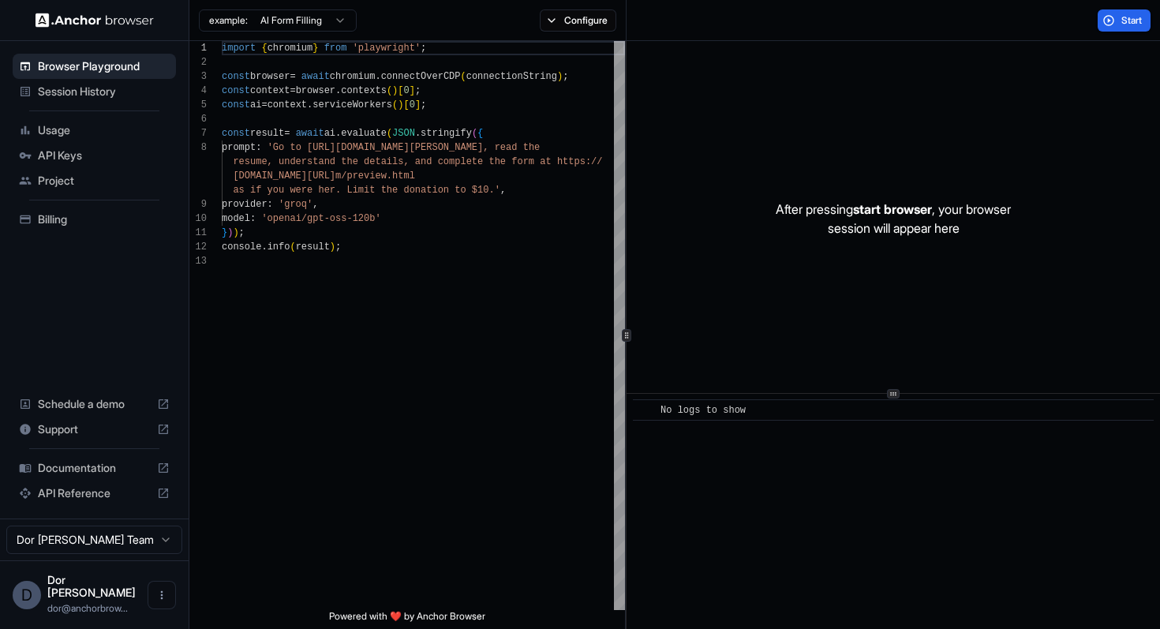
click at [812, 28] on div "Start" at bounding box center [893, 20] width 534 height 41
click at [779, 26] on div "Start" at bounding box center [893, 20] width 534 height 41
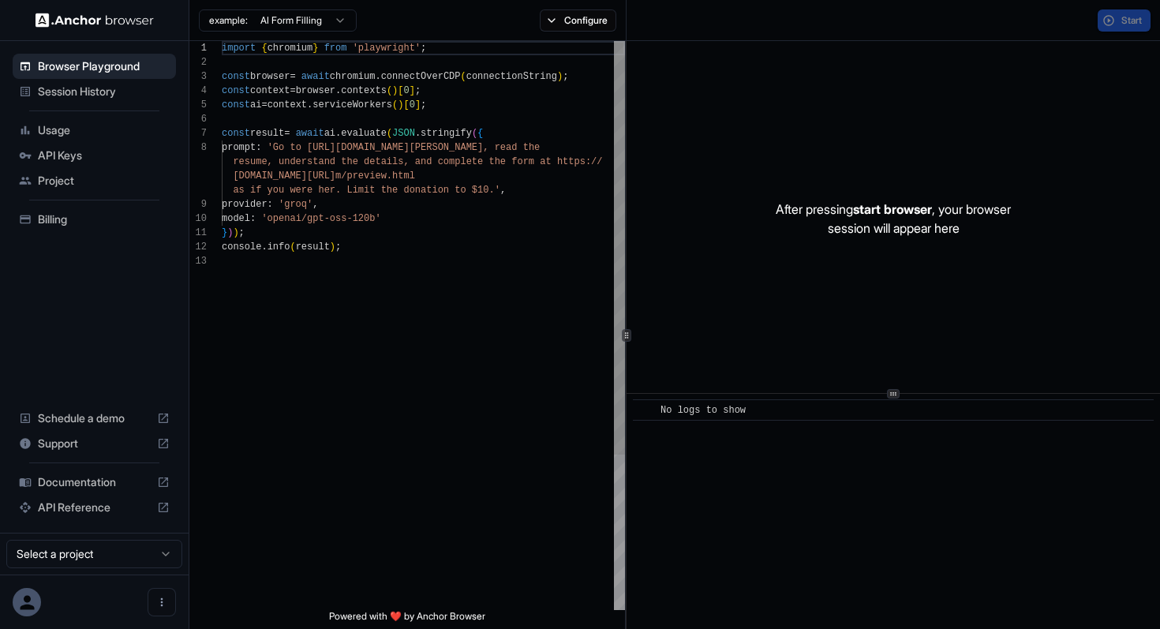
scroll to position [99, 0]
